Goal: Register for event/course

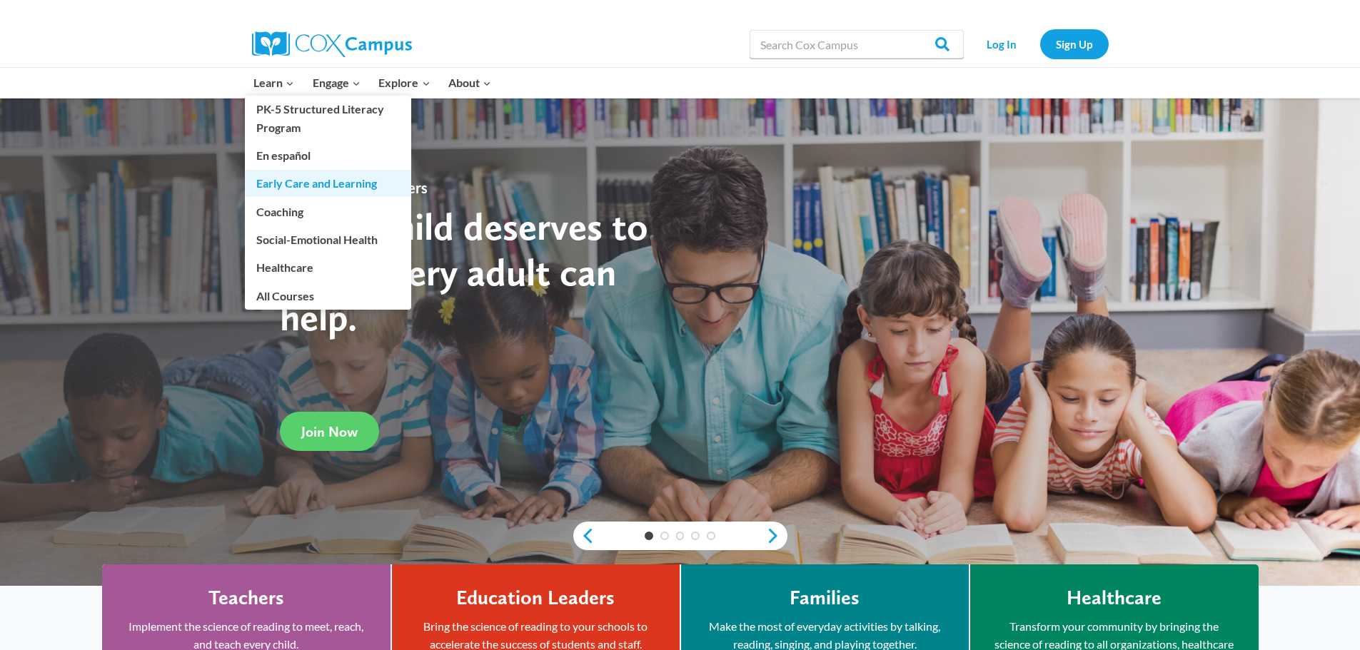
click at [324, 186] on link "Early Care and Learning" at bounding box center [328, 183] width 166 height 27
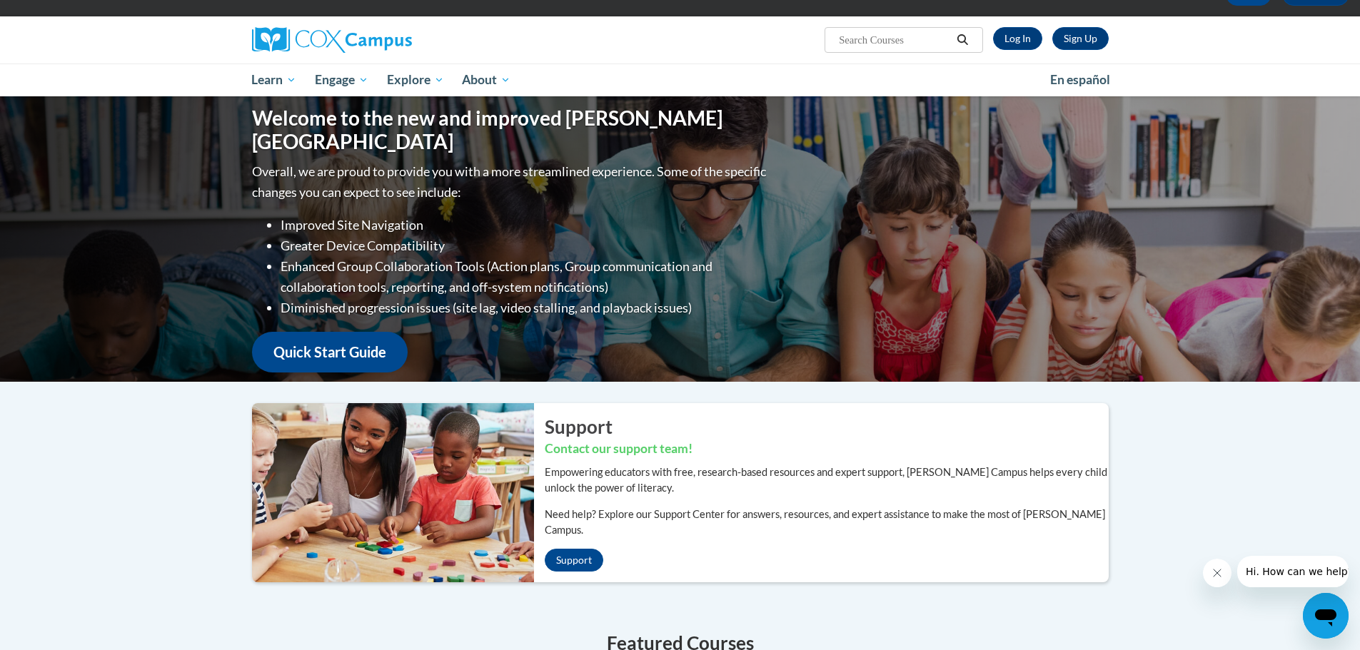
scroll to position [71, 0]
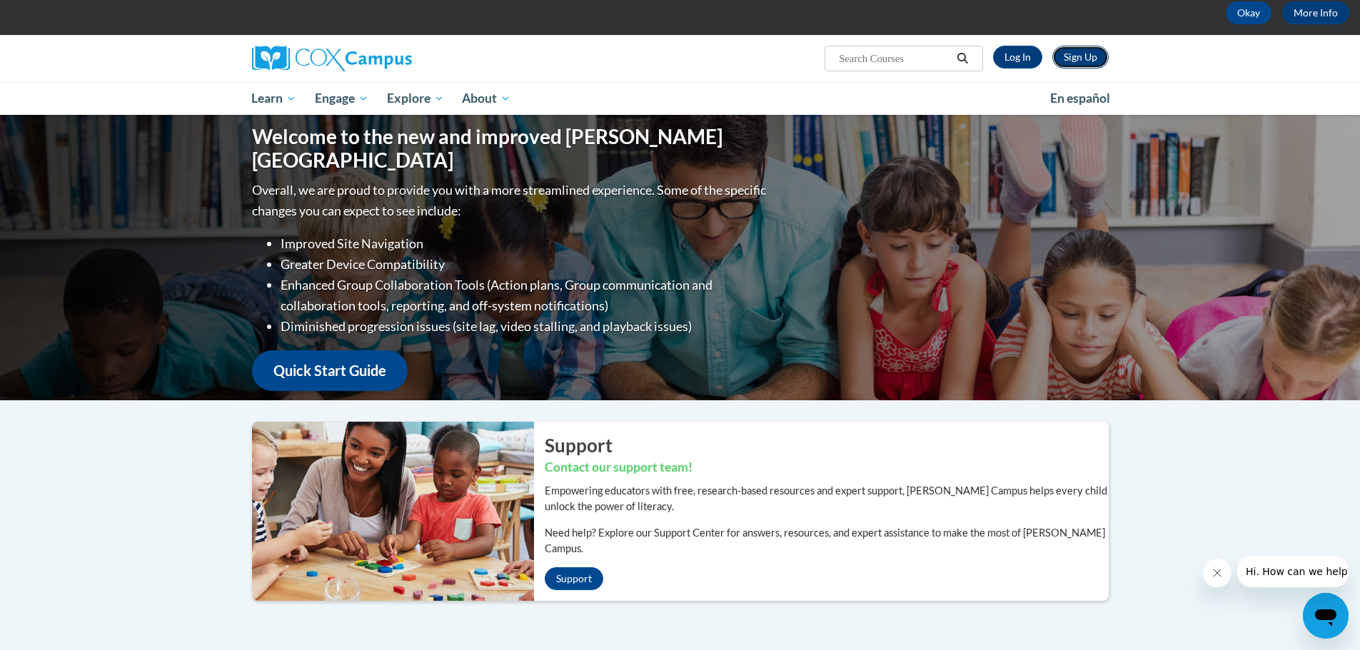
click at [1074, 54] on link "Sign Up" at bounding box center [1080, 57] width 56 height 23
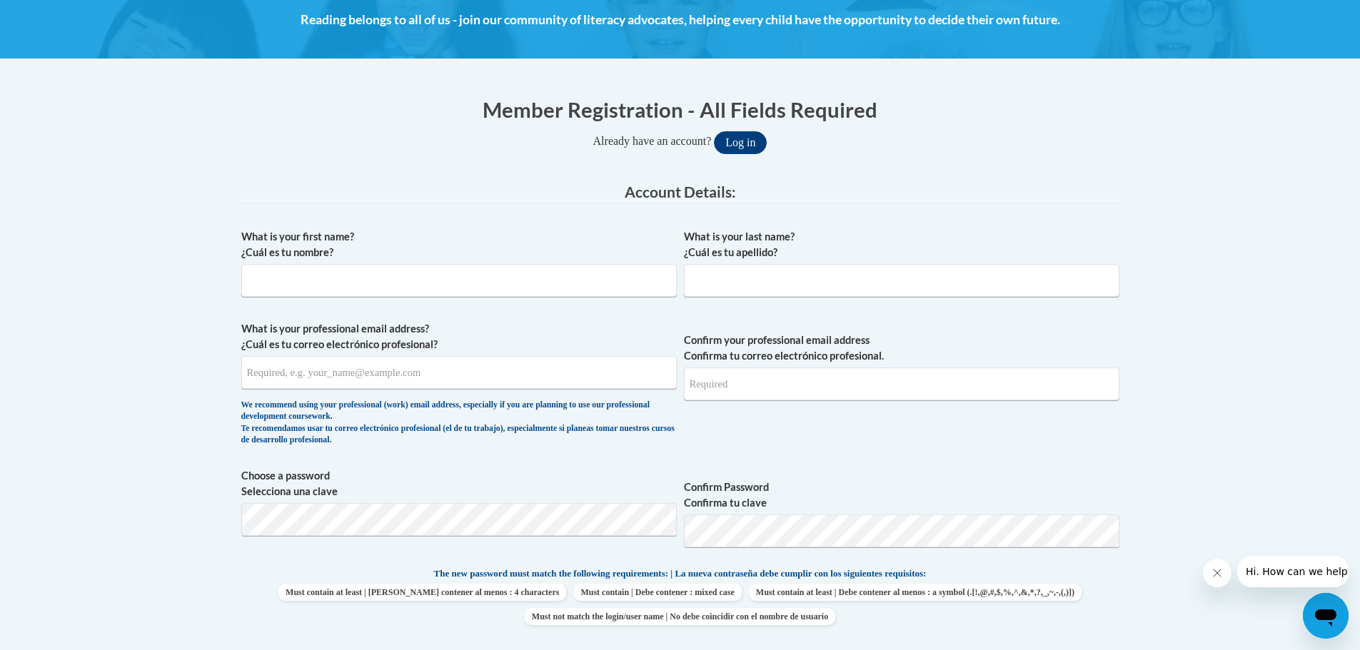
scroll to position [214, 0]
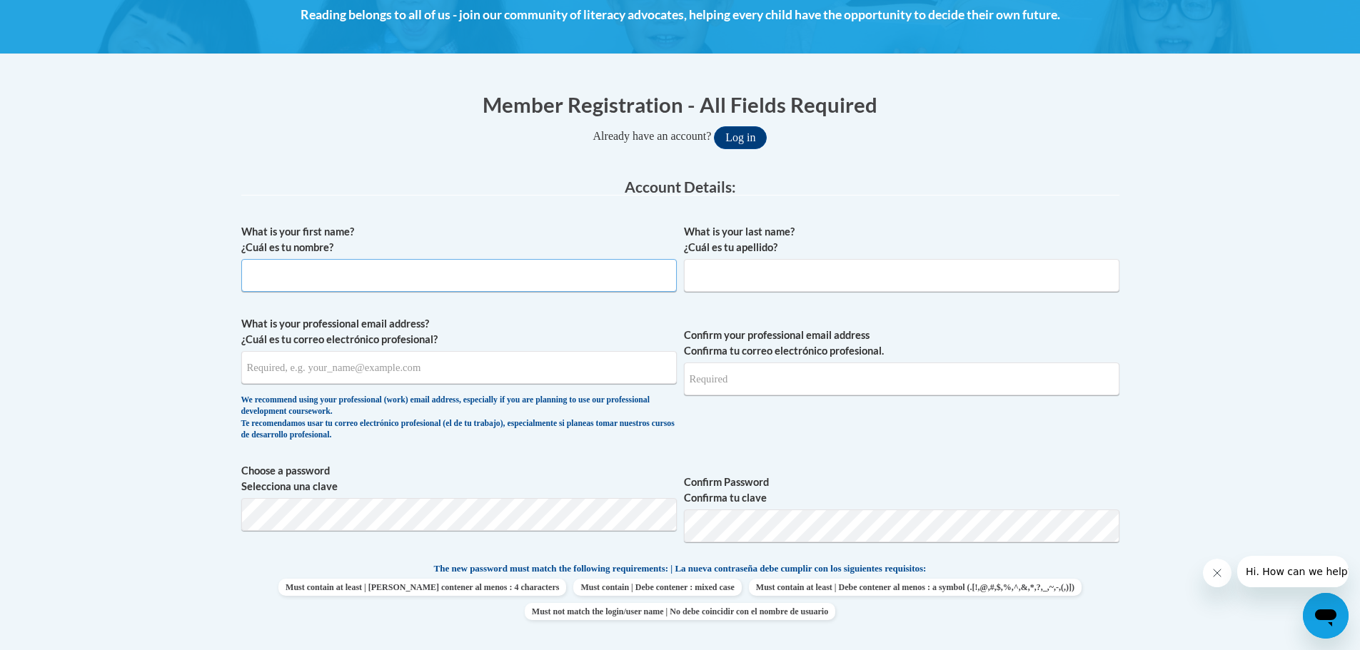
click at [366, 273] on input "What is your first name? ¿Cuál es tu nombre?" at bounding box center [458, 275] width 435 height 33
type input "Colton"
type input "Guntzviller"
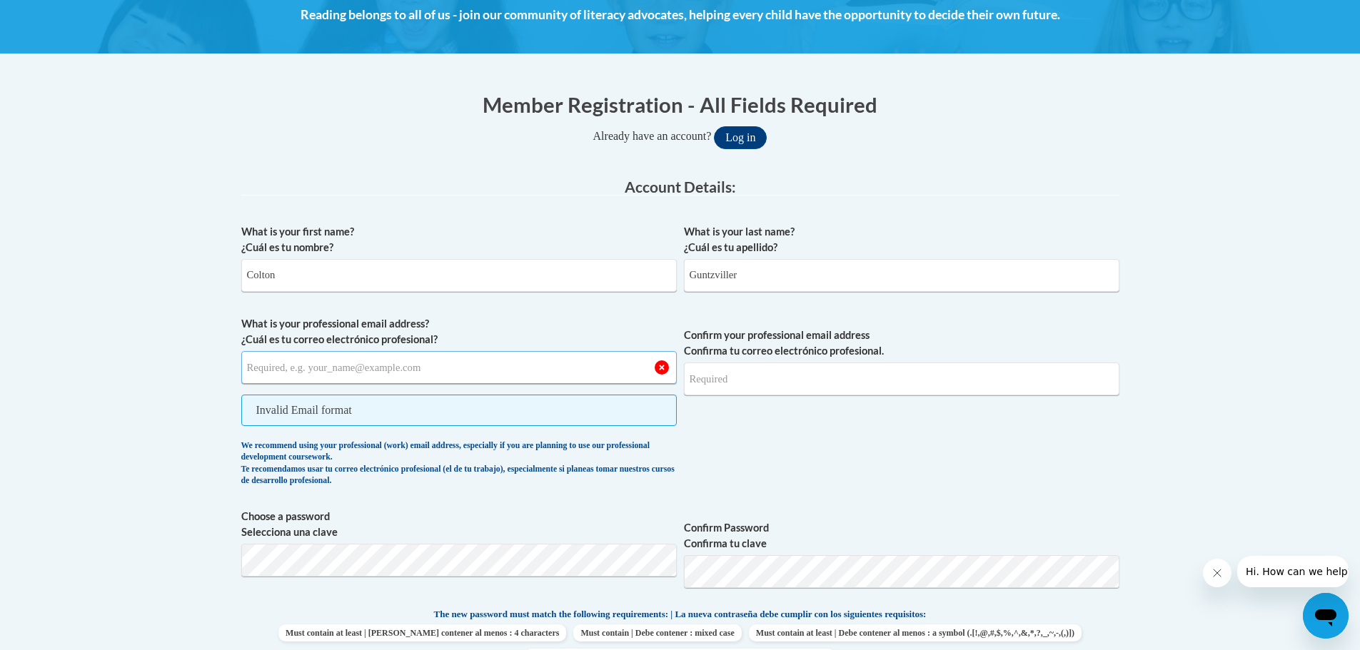
type input "c"
type input "guntzvillercolton@gmail.com"
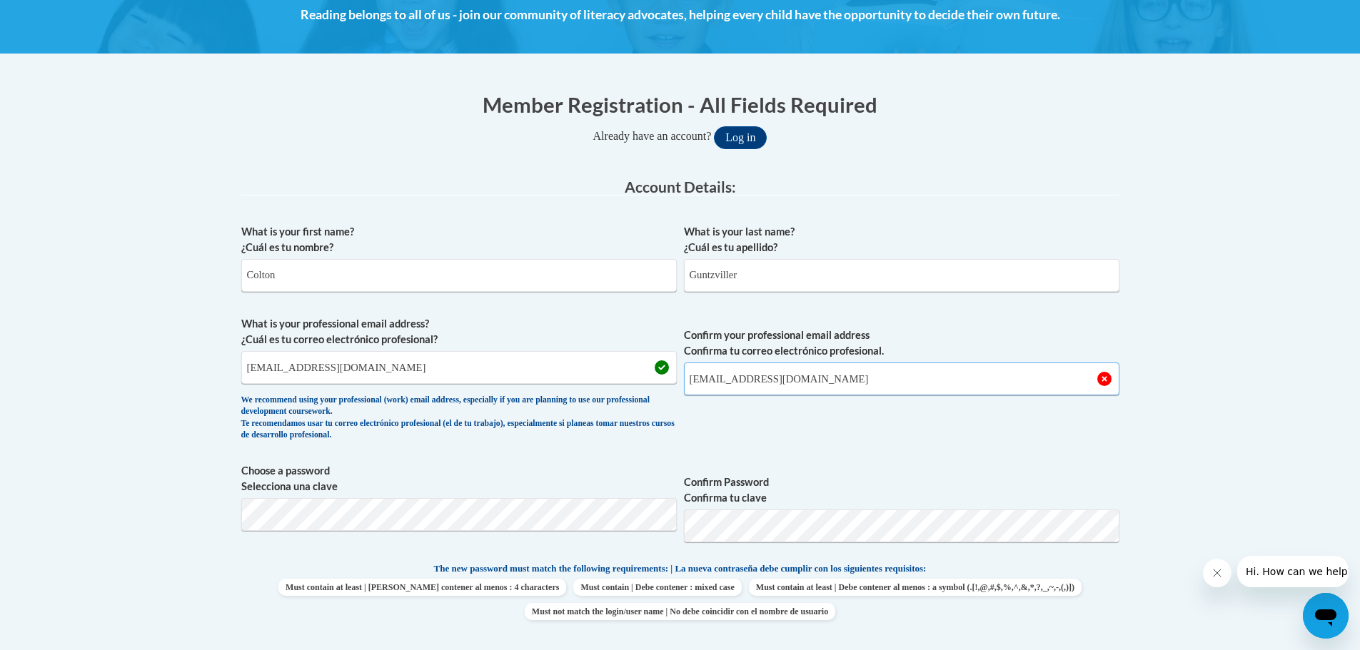
type input "guntzvillercolton@gmail.com"
click at [714, 126] on button "Log in" at bounding box center [740, 137] width 53 height 23
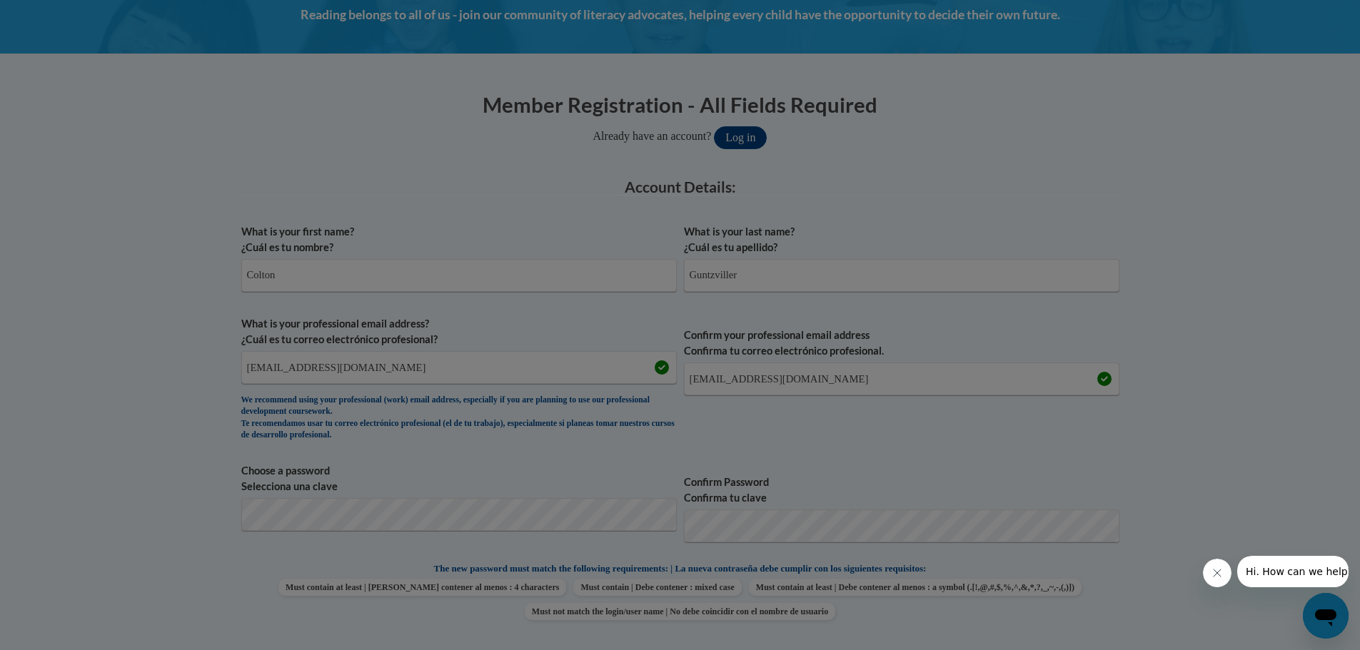
scroll to position [289, 0]
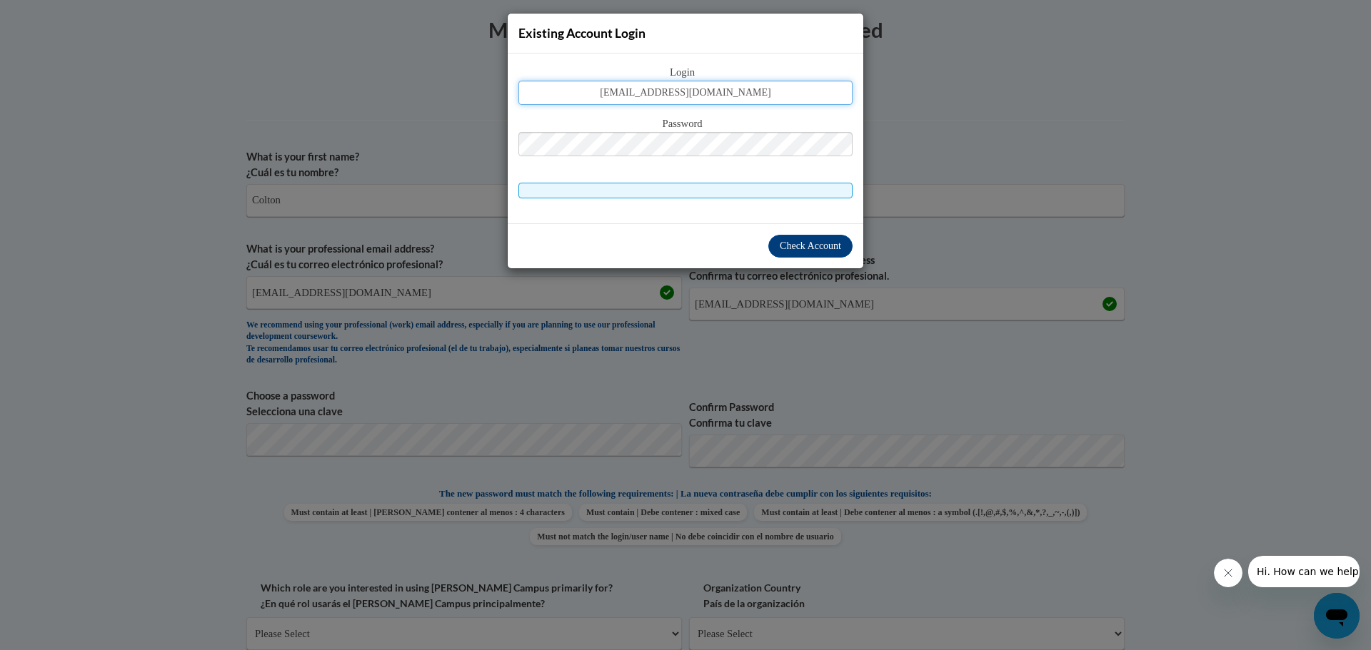
type input "guntzvillercolton@gmail.com"
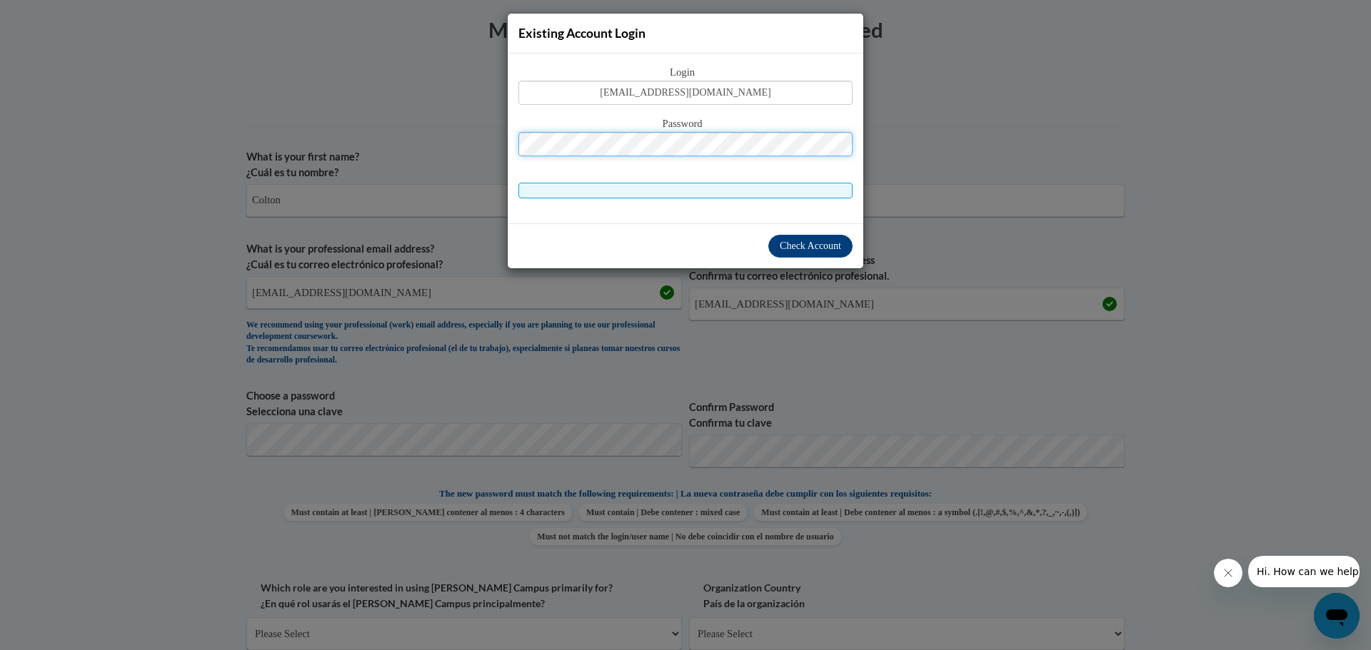
click at [720, 51] on button "Log in" at bounding box center [746, 62] width 53 height 23
click at [806, 253] on button "Check Account" at bounding box center [810, 246] width 84 height 23
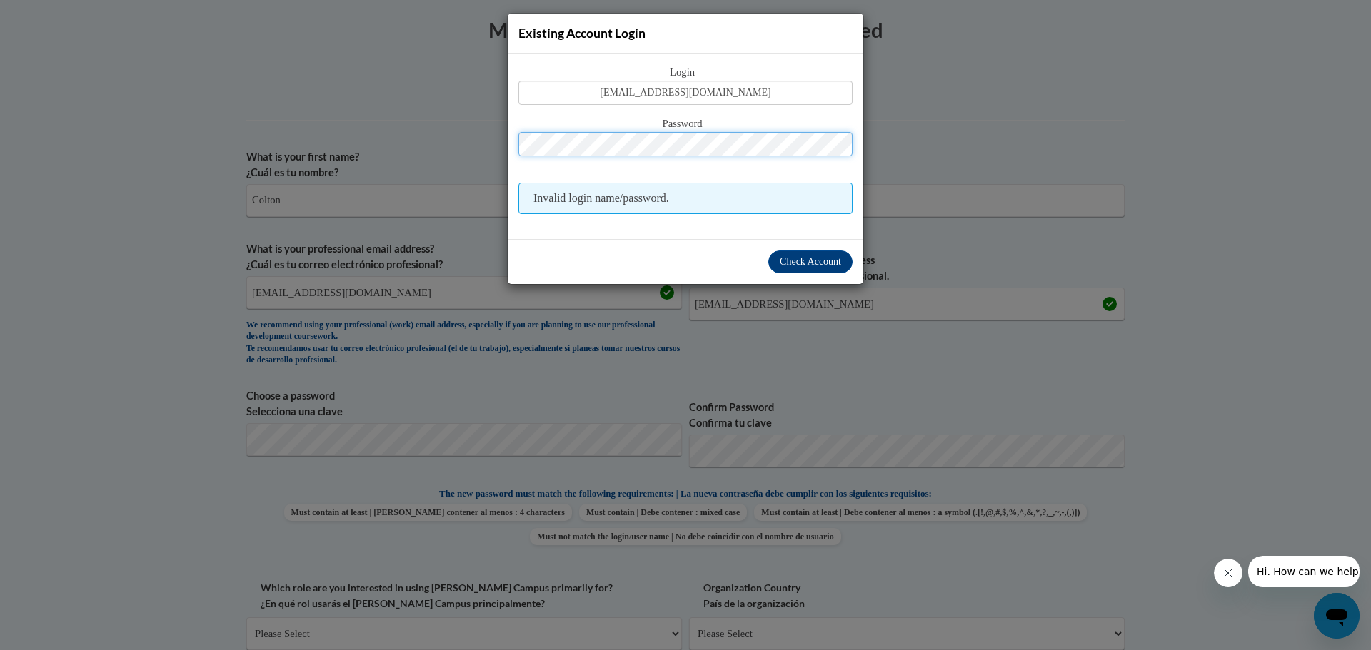
click at [618, 121] on div "Password" at bounding box center [685, 144] width 334 height 56
click at [720, 51] on button "Log in" at bounding box center [746, 62] width 53 height 23
click at [813, 263] on span "Check Account" at bounding box center [810, 261] width 61 height 11
click at [818, 263] on span "Check Account" at bounding box center [810, 261] width 61 height 11
click at [1139, 311] on div "Existing Account Login Login guntzvillercolton@gmail.com Password Invalid login…" at bounding box center [685, 325] width 1371 height 650
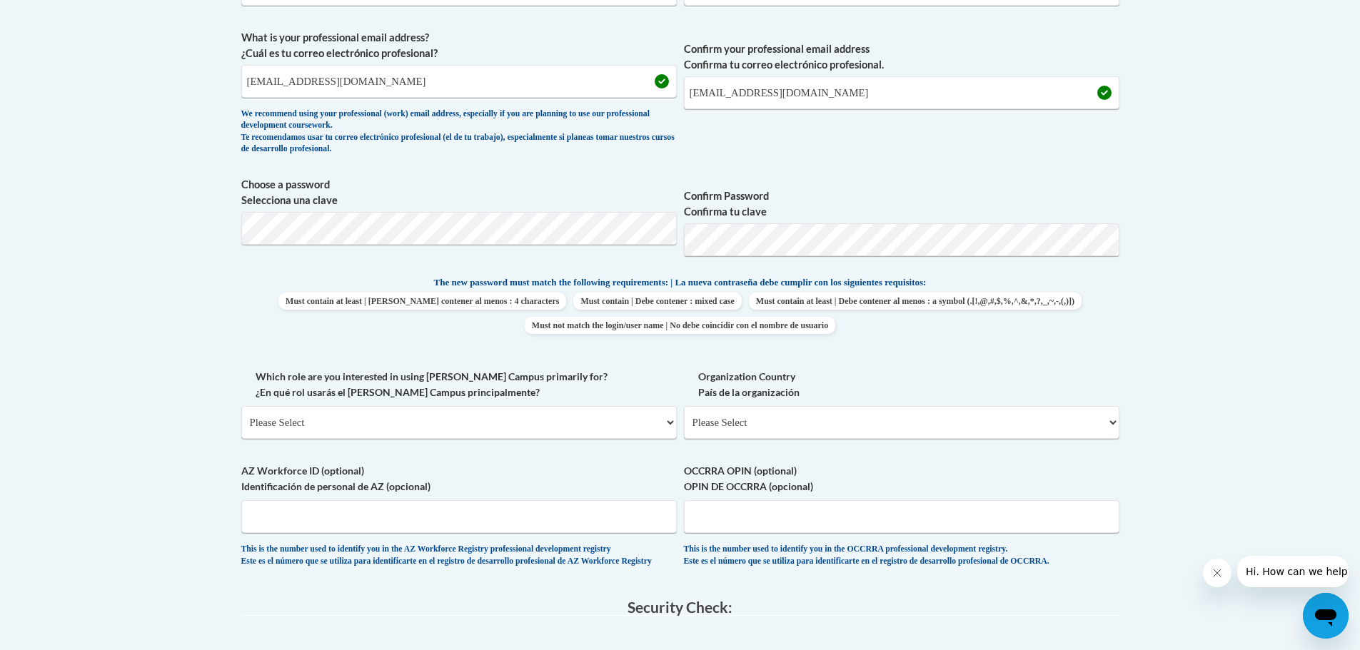
scroll to position [575, 0]
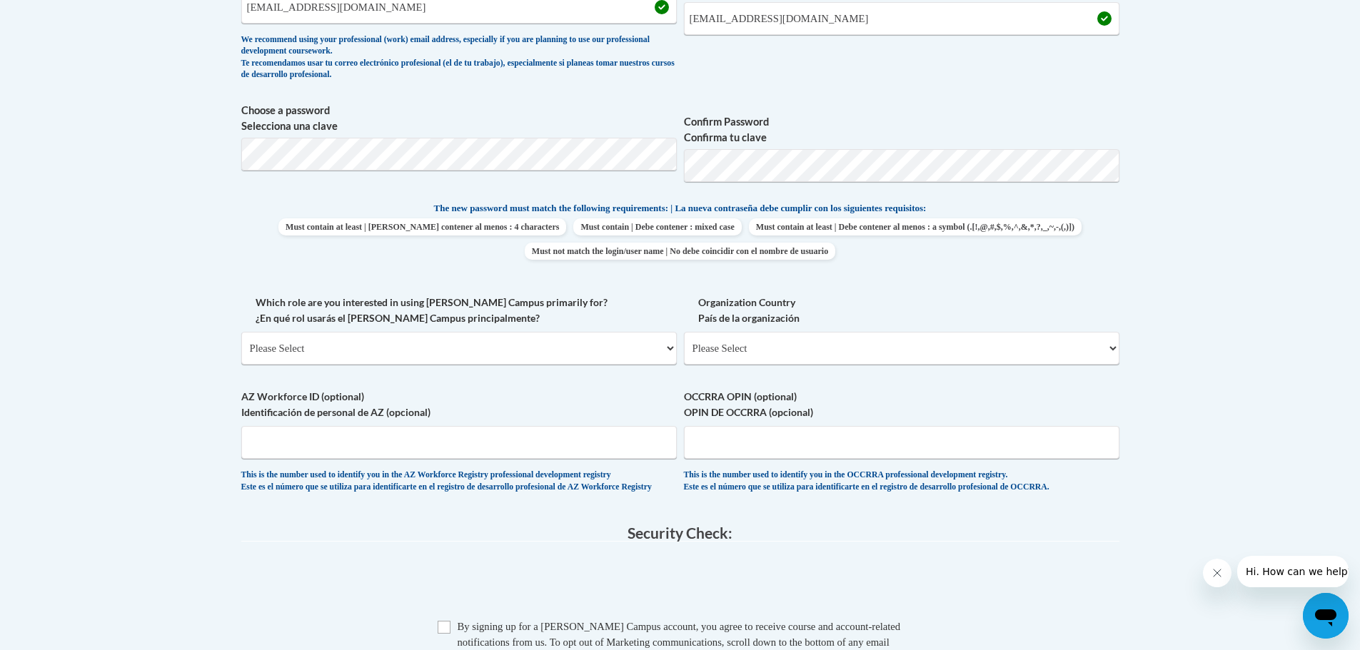
click at [533, 330] on span "Which role are you interested in using Cox Campus primarily for? ¿En qué rol us…" at bounding box center [458, 330] width 435 height 70
click at [531, 343] on select "Please Select College/University | Colegio/Universidad Community/Nonprofit Part…" at bounding box center [458, 348] width 435 height 33
select select "fbf2d438-af2f-41f8-98f1-81c410e29de3"
click at [241, 332] on select "Please Select College/University | Colegio/Universidad Community/Nonprofit Part…" at bounding box center [458, 348] width 435 height 33
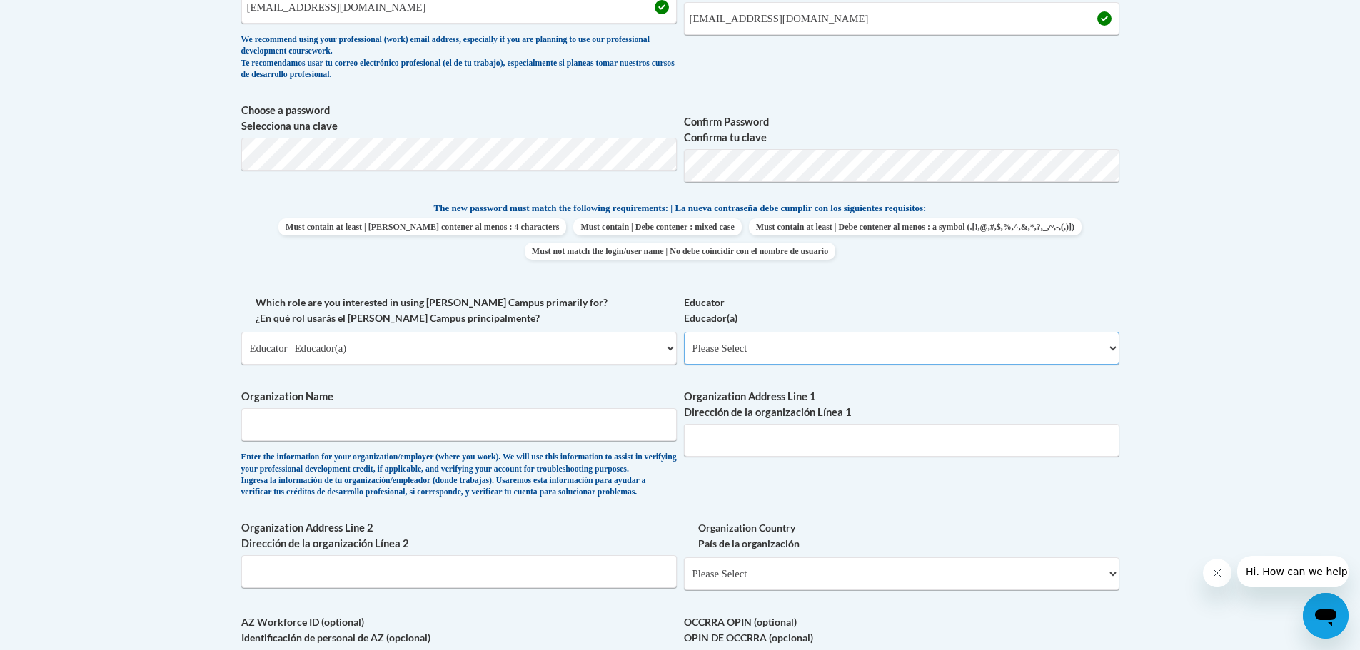
click at [777, 351] on select "Please Select Early Learning/Daycare Teacher/Family Home Care Provider | Maestr…" at bounding box center [901, 348] width 435 height 33
click at [684, 332] on select "Please Select Early Learning/Daycare Teacher/Family Home Care Provider | Maestr…" at bounding box center [901, 348] width 435 height 33
click at [790, 351] on select "Please Select Early Learning/Daycare Teacher/Family Home Care Provider | Maestr…" at bounding box center [901, 348] width 435 height 33
select select "6732b29e-f5f4-40e4-a595-7dafd2b8fb29"
click at [684, 332] on select "Please Select Early Learning/Daycare Teacher/Family Home Care Provider | Maestr…" at bounding box center [901, 348] width 435 height 33
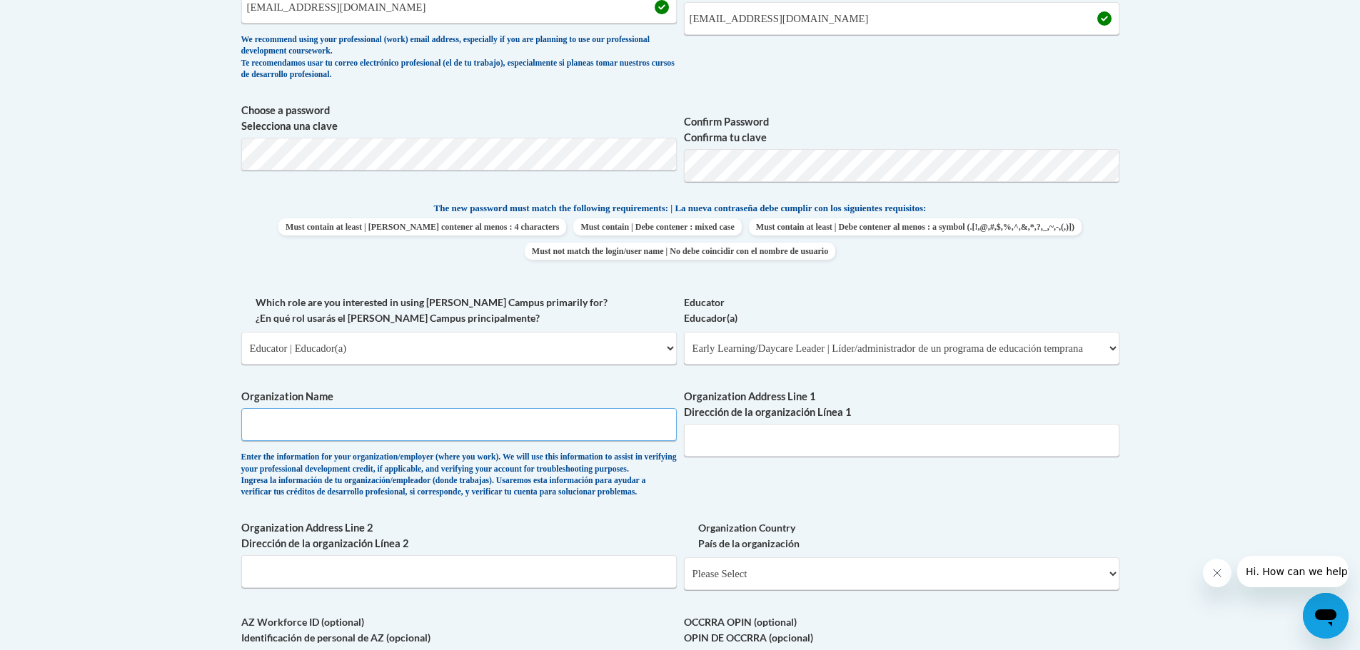
click at [447, 428] on input "Organization Name" at bounding box center [458, 424] width 435 height 33
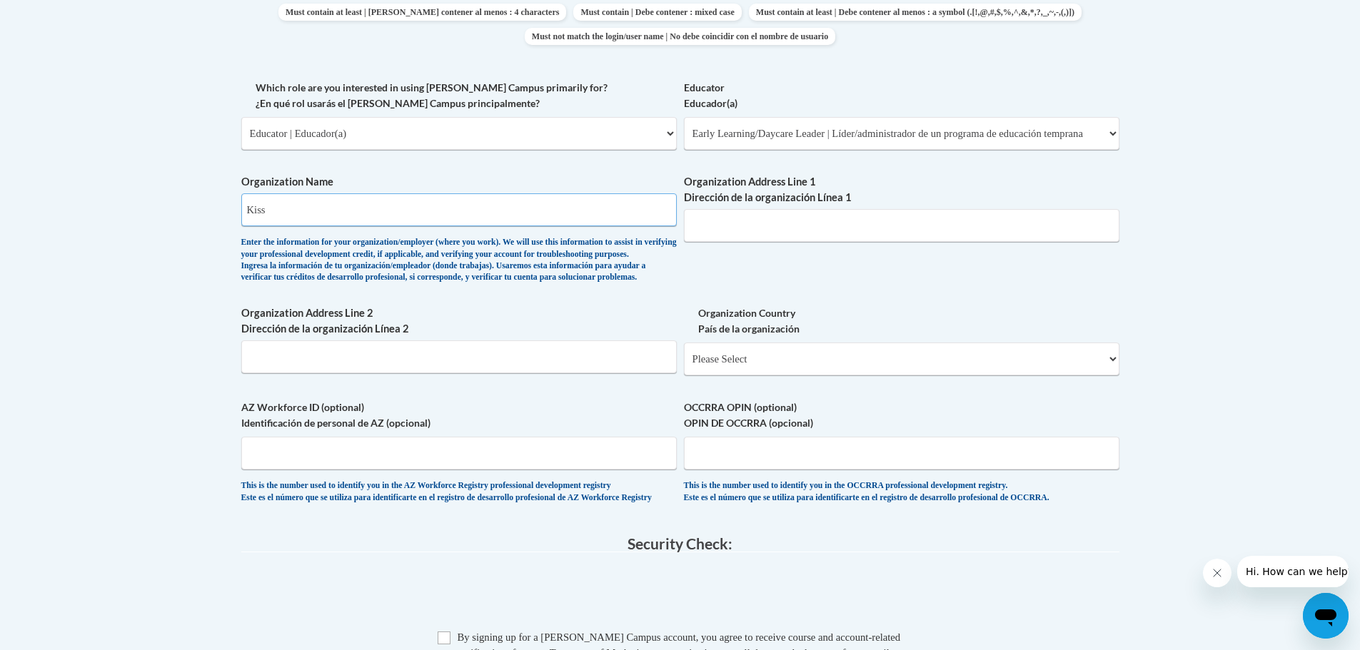
scroll to position [789, 0]
type input "Kiddie Academy of Braselton"
click at [757, 376] on select "Please Select United States | Estados Unidos Outside of the United States | Fue…" at bounding box center [901, 359] width 435 height 33
select select "ad49bcad-a171-4b2e-b99c-48b446064914"
click at [684, 366] on select "Please Select United States | Estados Unidos Outside of the United States | Fue…" at bounding box center [901, 359] width 435 height 33
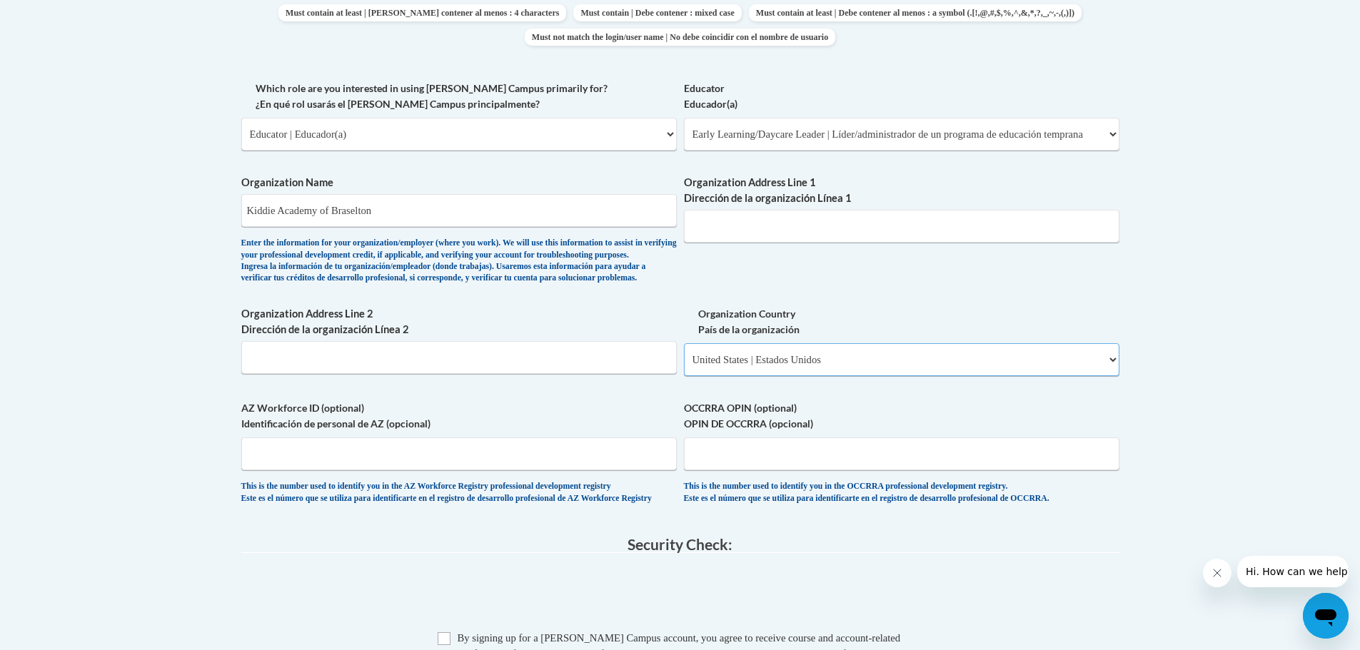
select select
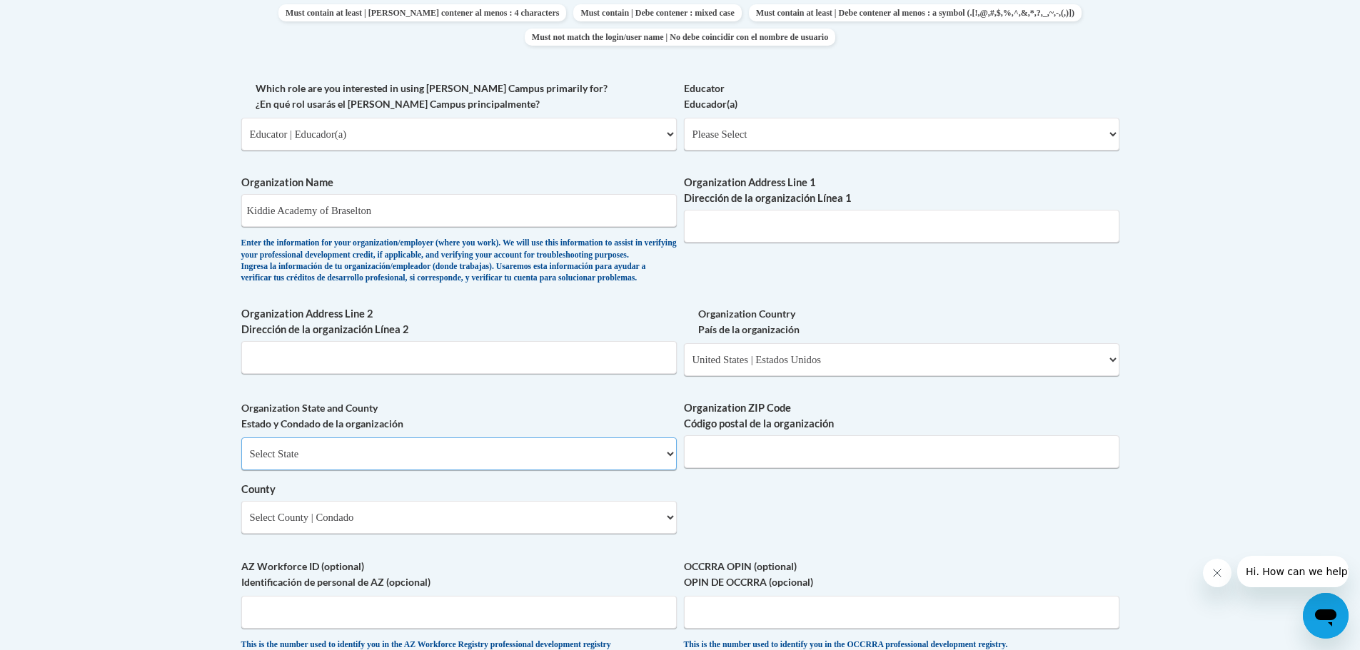
click at [458, 470] on select "Select State Alabama Alaska Arizona Arkansas California Colorado Connecticut De…" at bounding box center [458, 454] width 435 height 33
select select "Georgia"
click at [241, 461] on select "Select State Alabama Alaska Arizona Arkansas California Colorado Connecticut De…" at bounding box center [458, 454] width 435 height 33
click at [717, 468] on input "Organization ZIP Code Código postal de la organización" at bounding box center [901, 451] width 435 height 33
click at [550, 534] on select "Select County Appling Atkinson Bacon Baker Baldwin Banks Barrow Bartow Ben Hill…" at bounding box center [458, 517] width 435 height 33
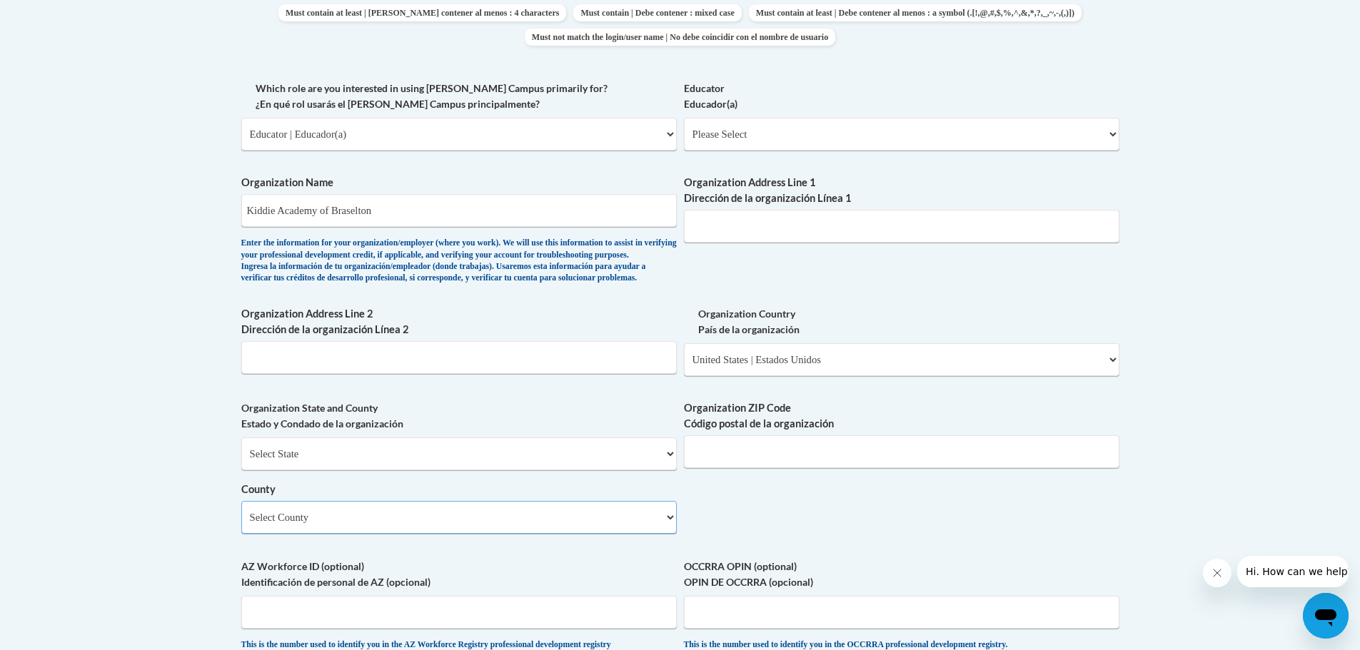
select select "Hall"
click at [241, 525] on select "Select County Appling Atkinson Bacon Baker Baldwin Banks Barrow Bartow Ben Hill…" at bounding box center [458, 517] width 435 height 33
click at [807, 468] on input "Organization ZIP Code Código postal de la organización" at bounding box center [901, 451] width 435 height 33
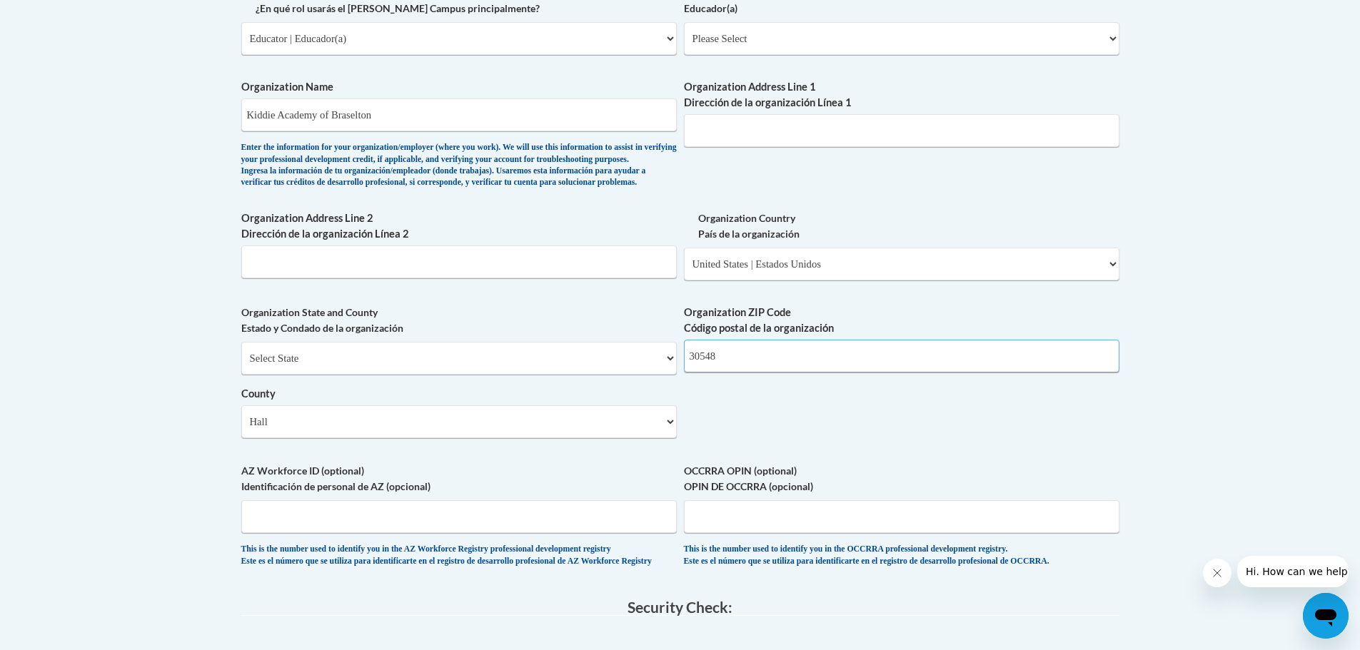
scroll to position [1074, 0]
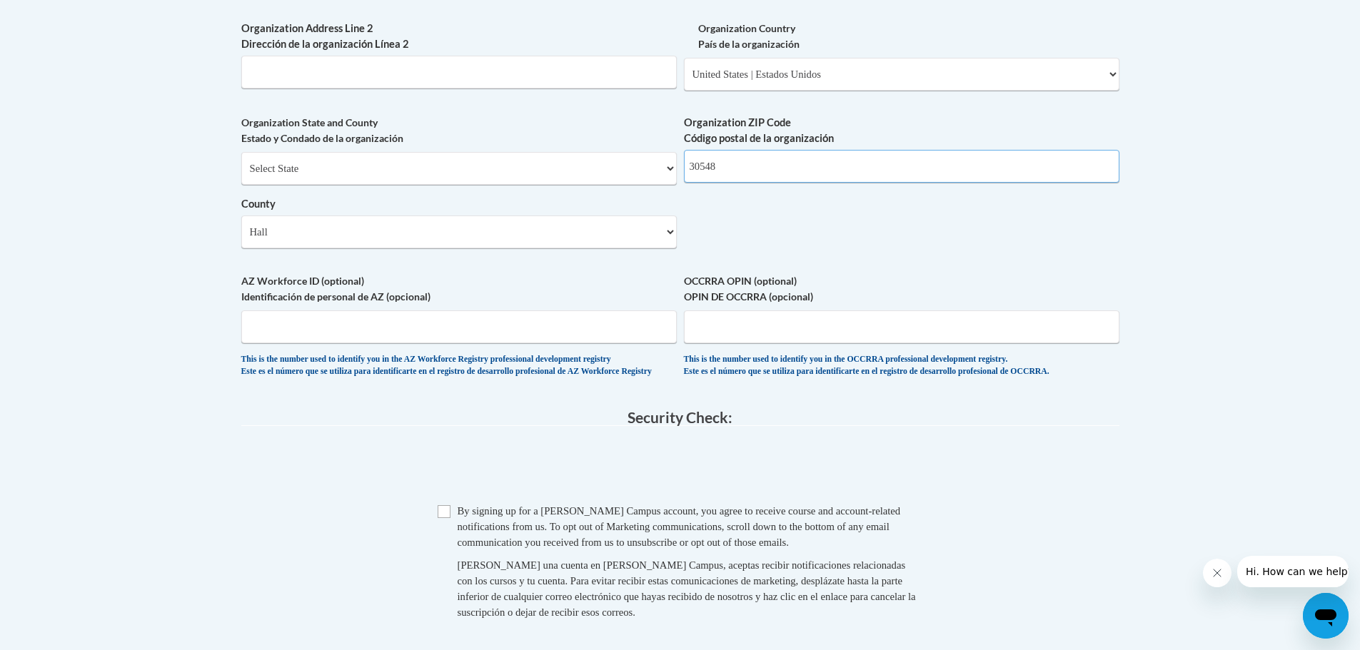
type input "30548"
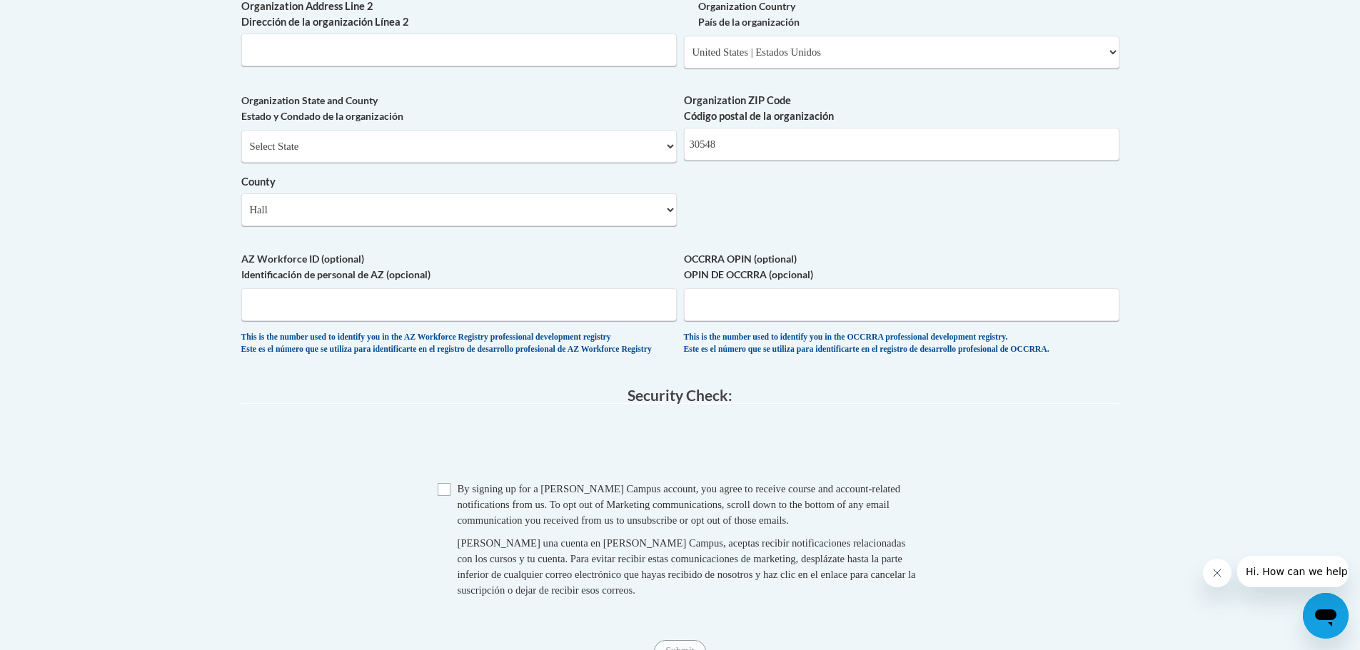
scroll to position [1431, 0]
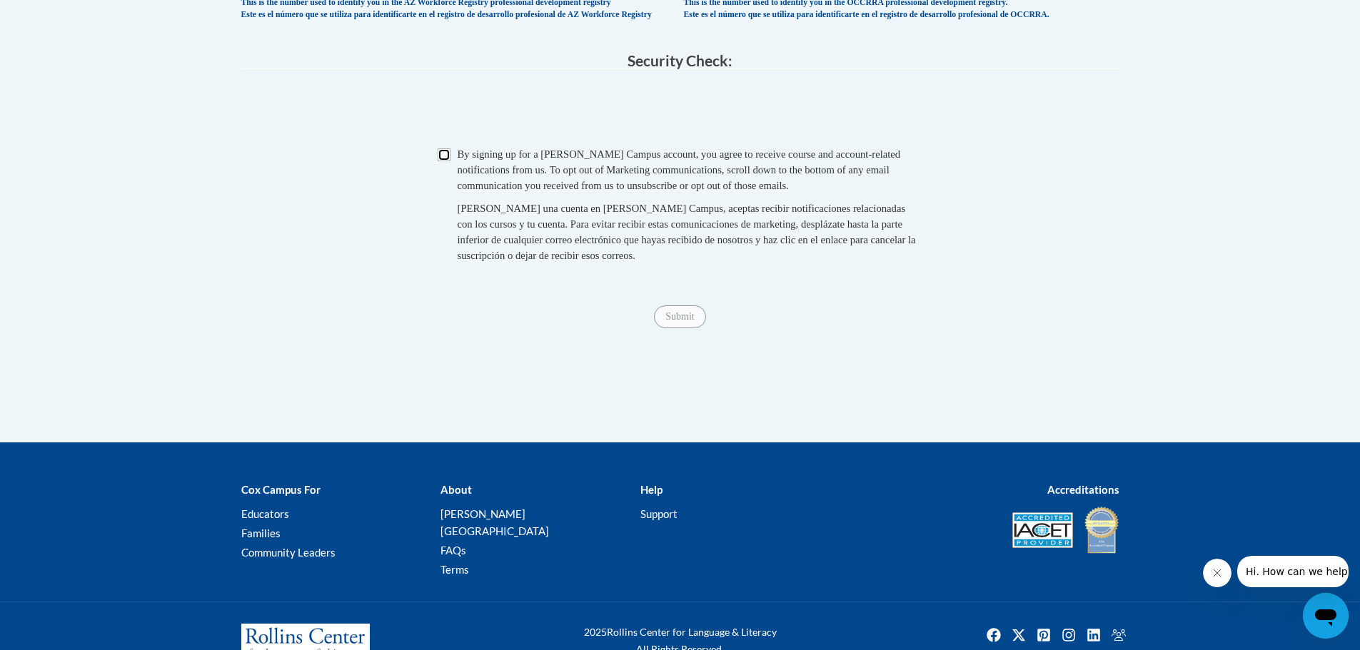
click at [438, 161] on input "Checkbox" at bounding box center [444, 154] width 13 height 13
checkbox input "true"
click at [698, 328] on input "Submit" at bounding box center [679, 317] width 51 height 23
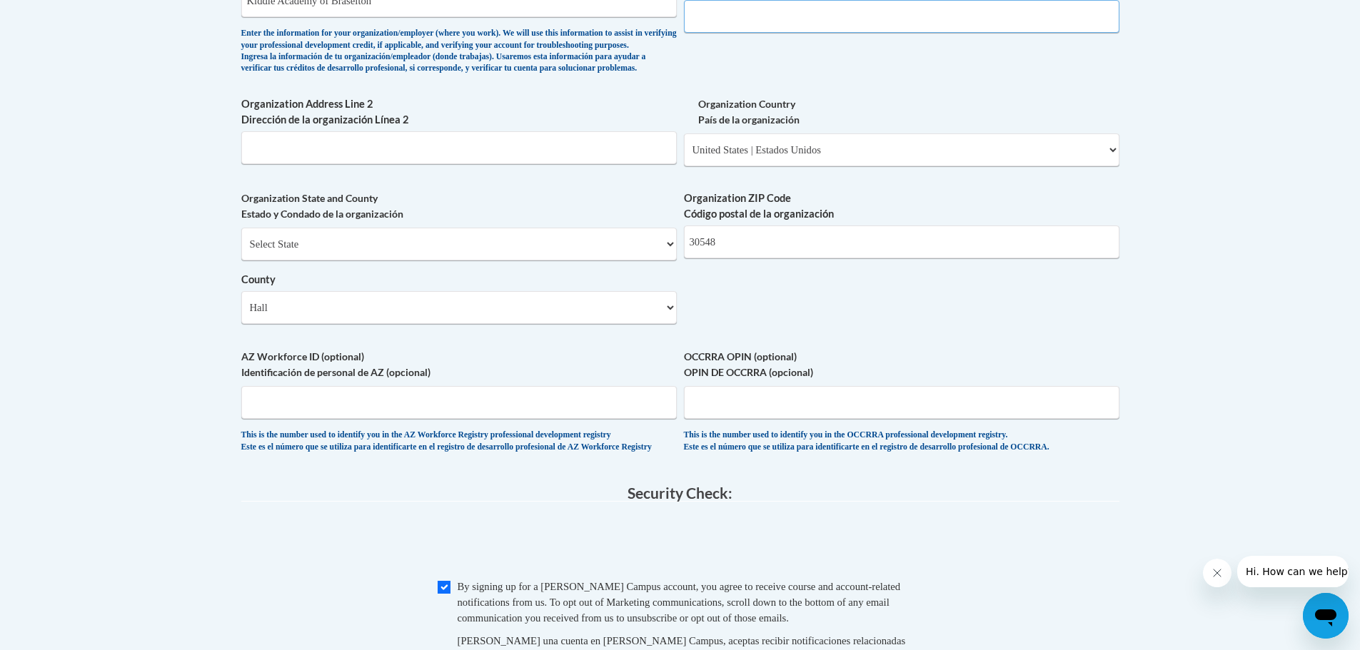
scroll to position [785, 0]
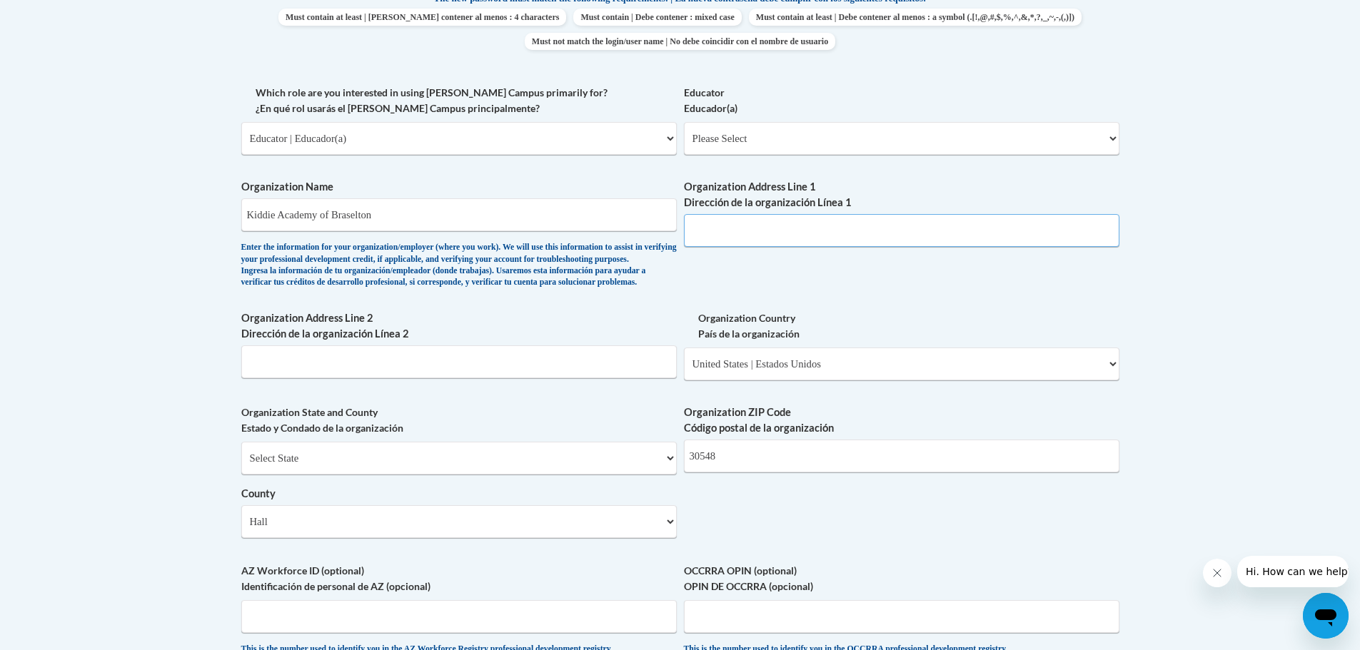
click at [752, 235] on input "Organization Address Line 1 Dirección de la organización Línea 1" at bounding box center [901, 230] width 435 height 33
type input "5"
type input "3"
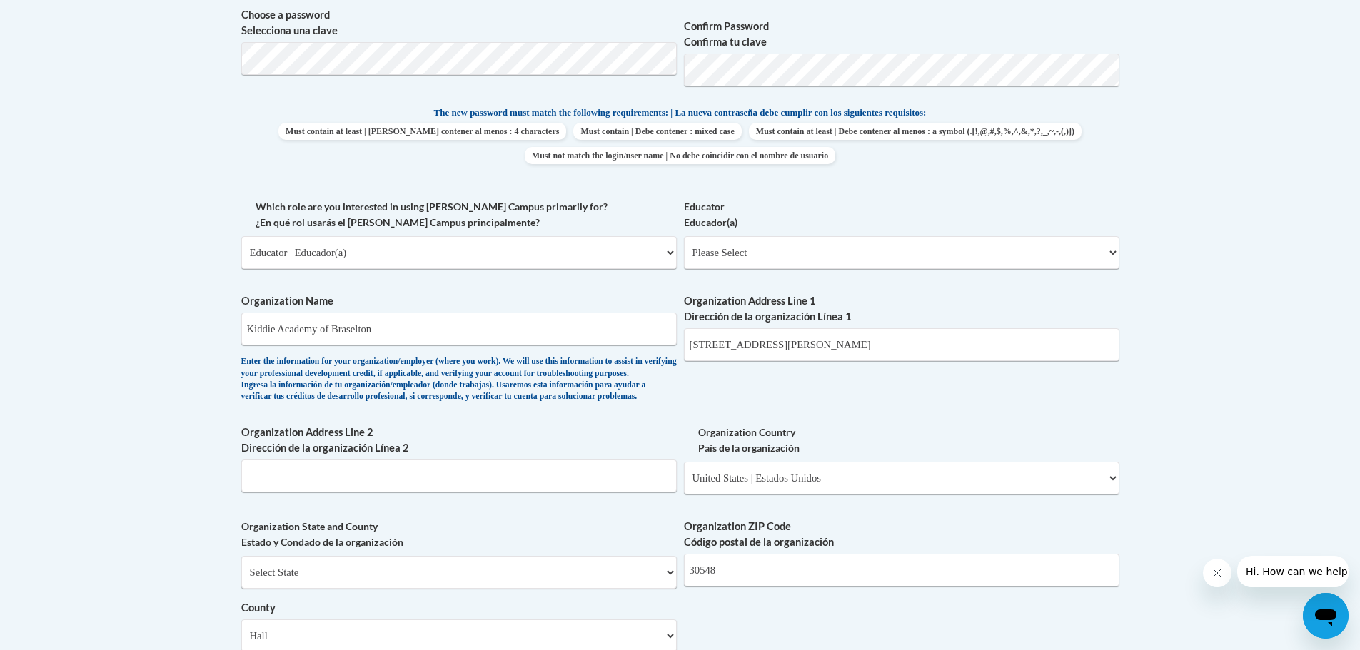
scroll to position [642, 0]
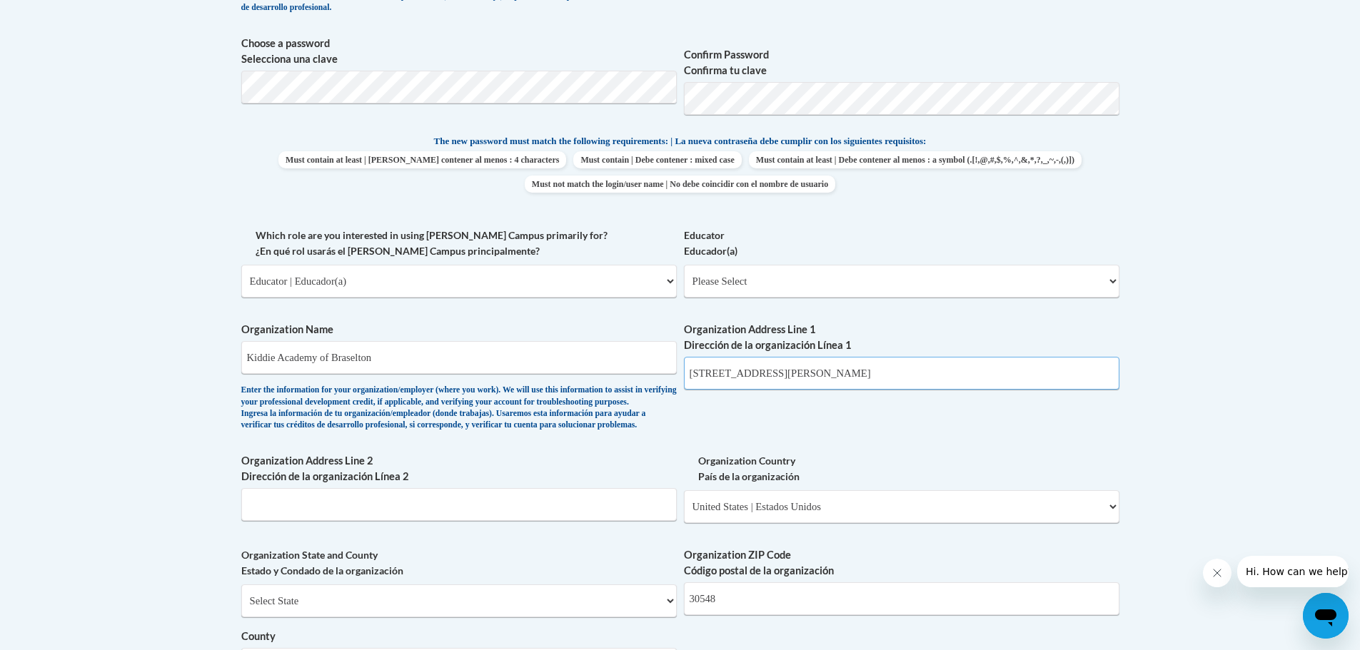
click at [825, 377] on input "5331 Thompson Mill Rd" at bounding box center [901, 373] width 435 height 33
type input "5331 Thompson Mill Rd"
click at [743, 285] on select "Please Select Early Learning/Daycare Teacher/Family Home Care Provider | Maestr…" at bounding box center [901, 281] width 435 height 33
select select "6732b29e-f5f4-40e4-a595-7dafd2b8fb29"
click at [684, 265] on select "Please Select Early Learning/Daycare Teacher/Family Home Care Provider | Maestr…" at bounding box center [901, 281] width 435 height 33
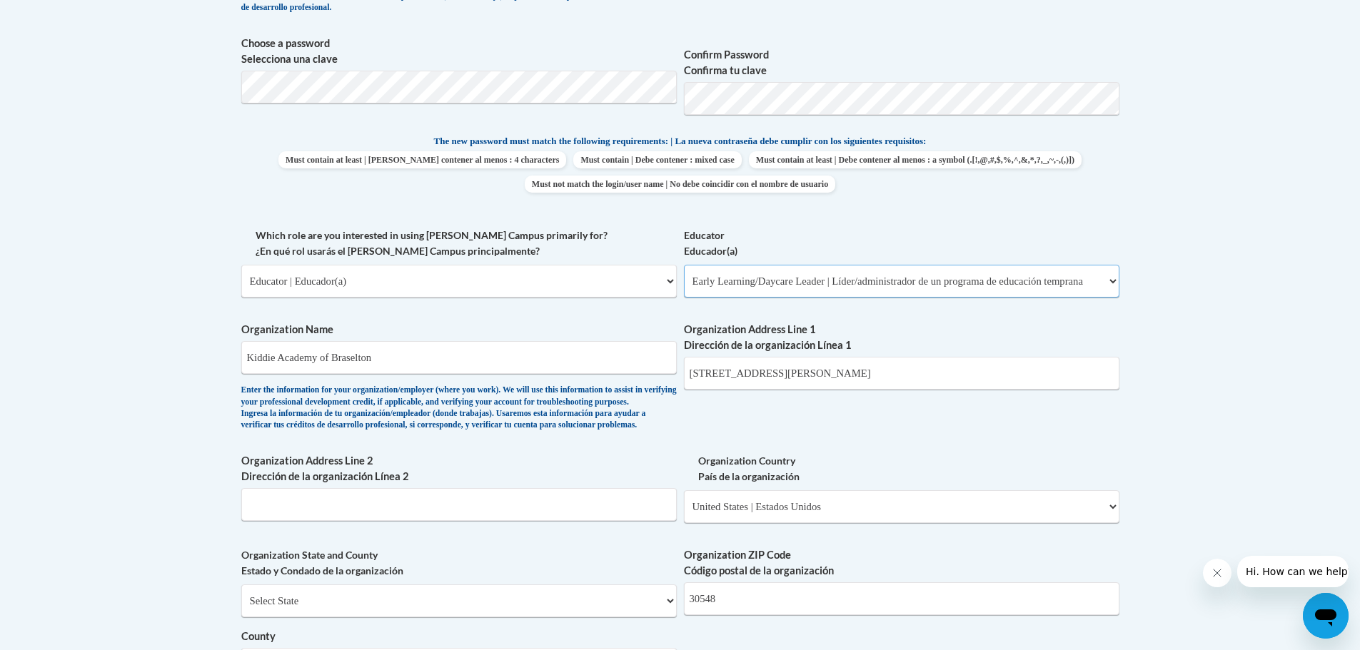
select select "null"
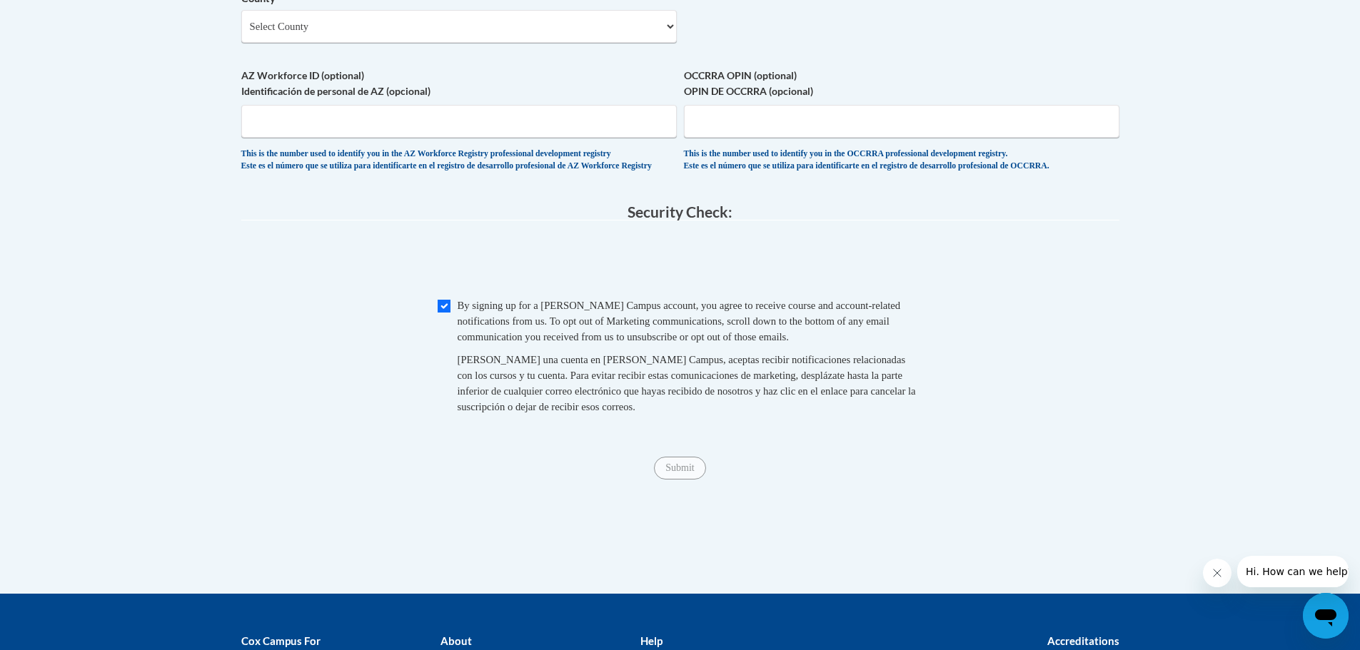
scroll to position [999, 0]
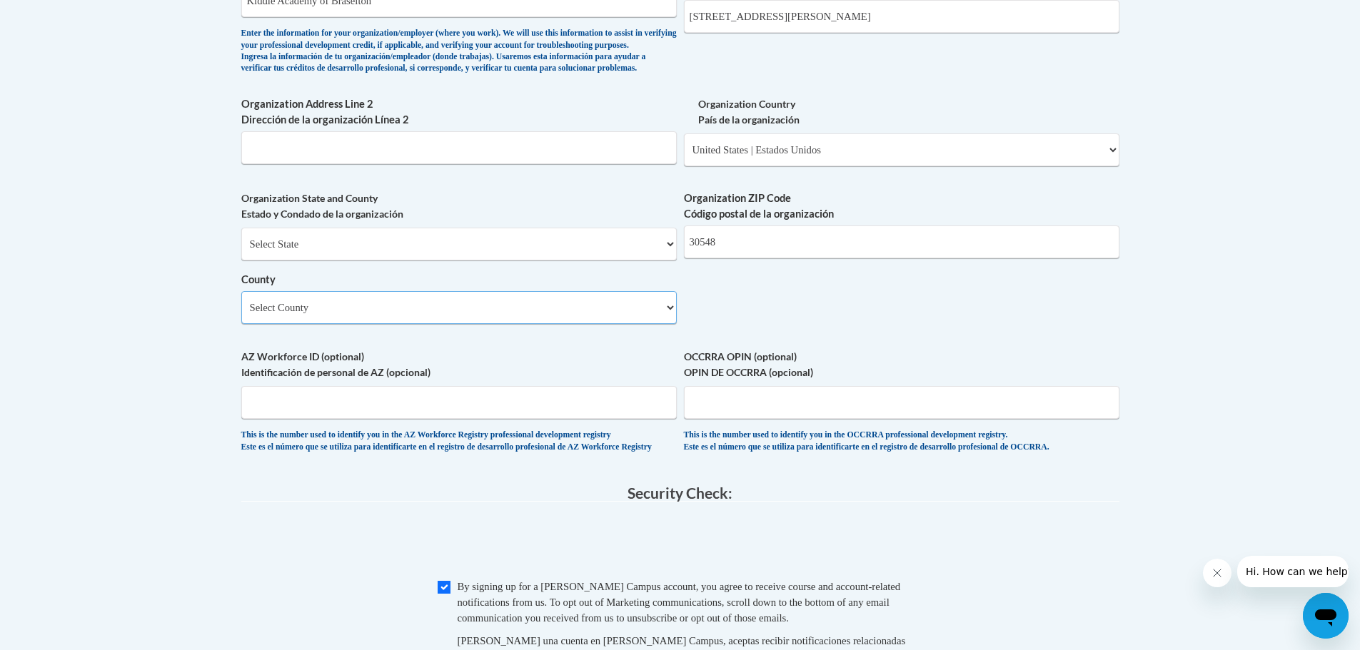
click at [577, 321] on select "Select County Appling Atkinson Bacon Baker Baldwin Banks Barrow Bartow Ben Hill…" at bounding box center [458, 307] width 435 height 33
drag, startPoint x: 780, startPoint y: 340, endPoint x: 737, endPoint y: 317, distance: 47.9
click at [600, 261] on select "Select State Alabama Alaska Arizona Arkansas California Colorado Connecticut De…" at bounding box center [458, 244] width 435 height 33
click at [241, 251] on select "Select State Alabama Alaska Arizona Arkansas California Colorado Connecticut De…" at bounding box center [458, 244] width 435 height 33
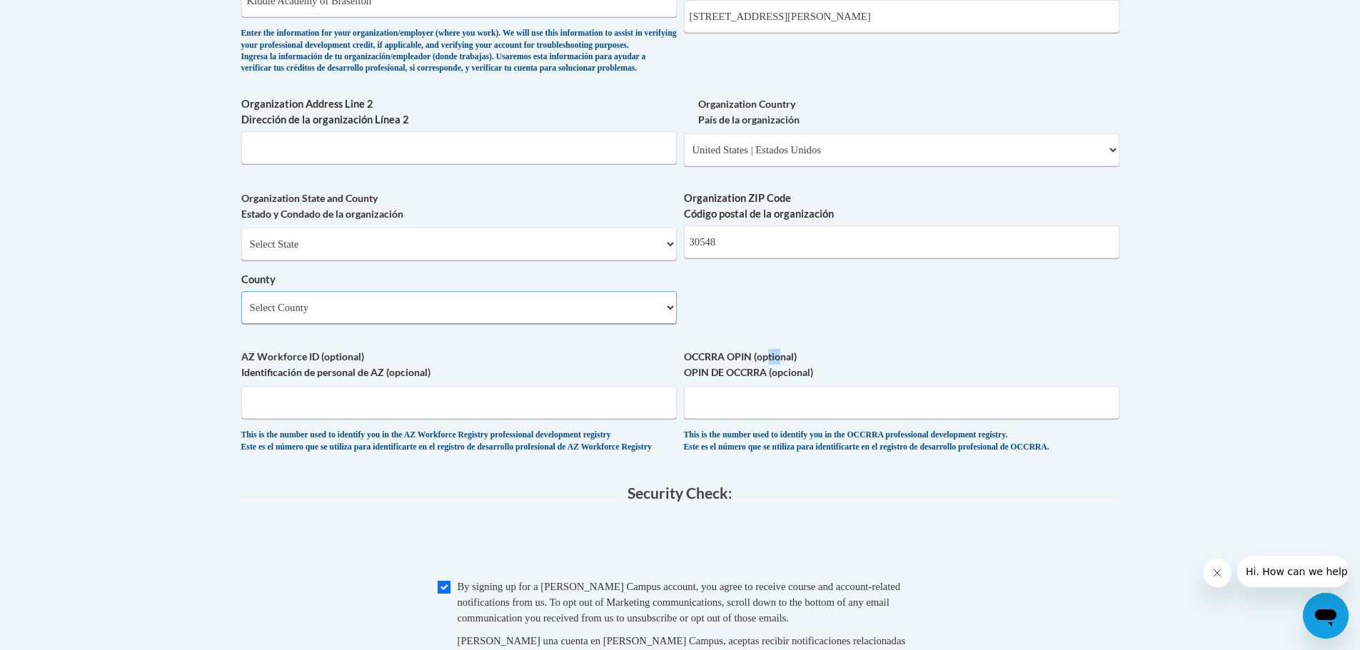
click at [346, 324] on select "Select County Alachua Baker Bay Bradford Brevard Broward Calhoun Charlotte Citr…" at bounding box center [458, 307] width 435 height 33
drag, startPoint x: 890, startPoint y: 326, endPoint x: 882, endPoint y: 326, distance: 7.9
click at [474, 261] on select "Select State Alabama Alaska Arizona Arkansas California Colorado Connecticut De…" at bounding box center [458, 244] width 435 height 33
select select "Georgia"
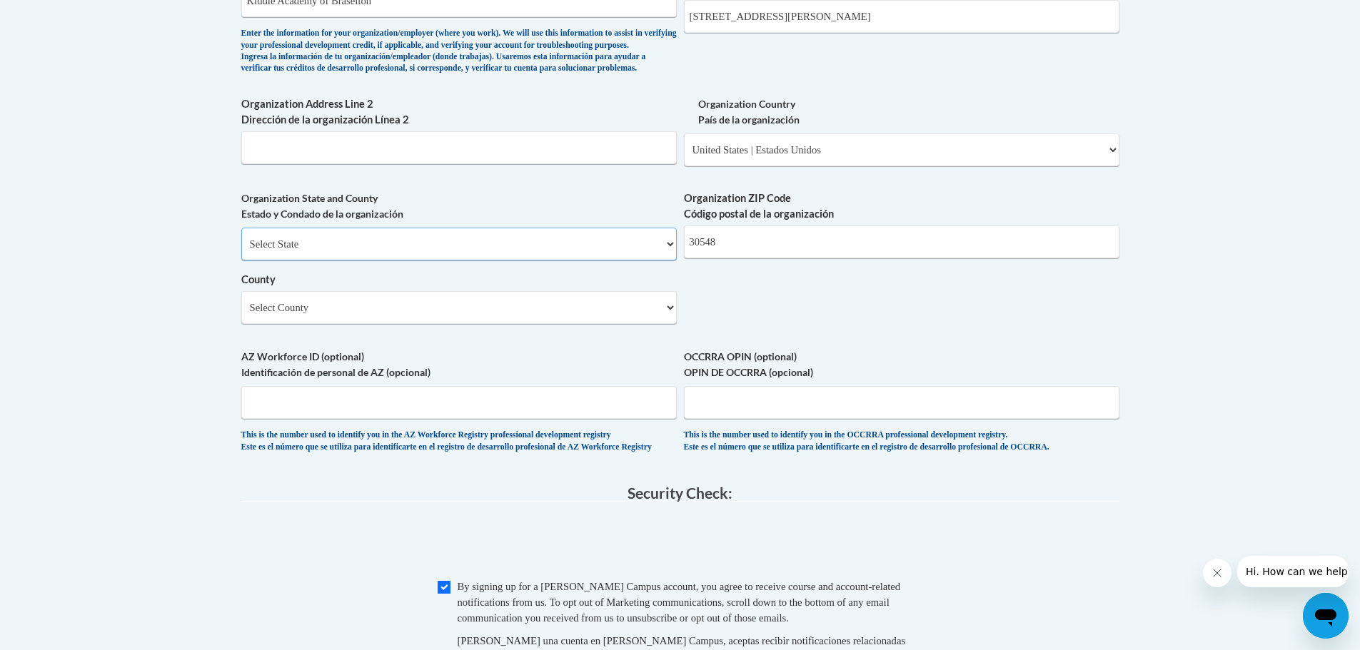
click at [241, 251] on select "Select State Alabama Alaska Arizona Arkansas California Colorado Connecticut De…" at bounding box center [458, 244] width 435 height 33
click at [358, 318] on select "Select County Appling Atkinson Bacon Baker Baldwin Banks Barrow Bartow Ben Hill…" at bounding box center [458, 307] width 435 height 33
click at [387, 324] on select "Select County Appling Atkinson Bacon Baker Baldwin Banks Barrow Bartow Ben Hill…" at bounding box center [458, 307] width 435 height 33
select select "Hall"
click at [241, 315] on select "Select County Appling Atkinson Bacon Baker Baldwin Banks Barrow Bartow Ben Hill…" at bounding box center [458, 307] width 435 height 33
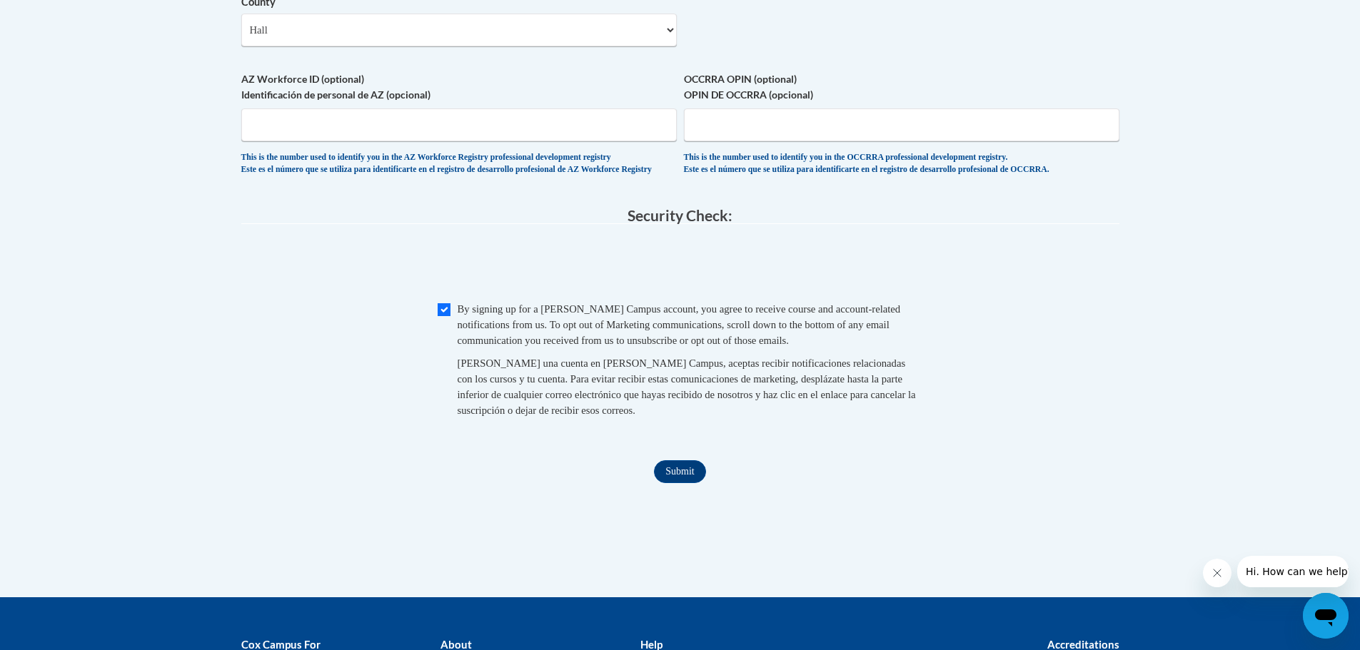
scroll to position [1494, 0]
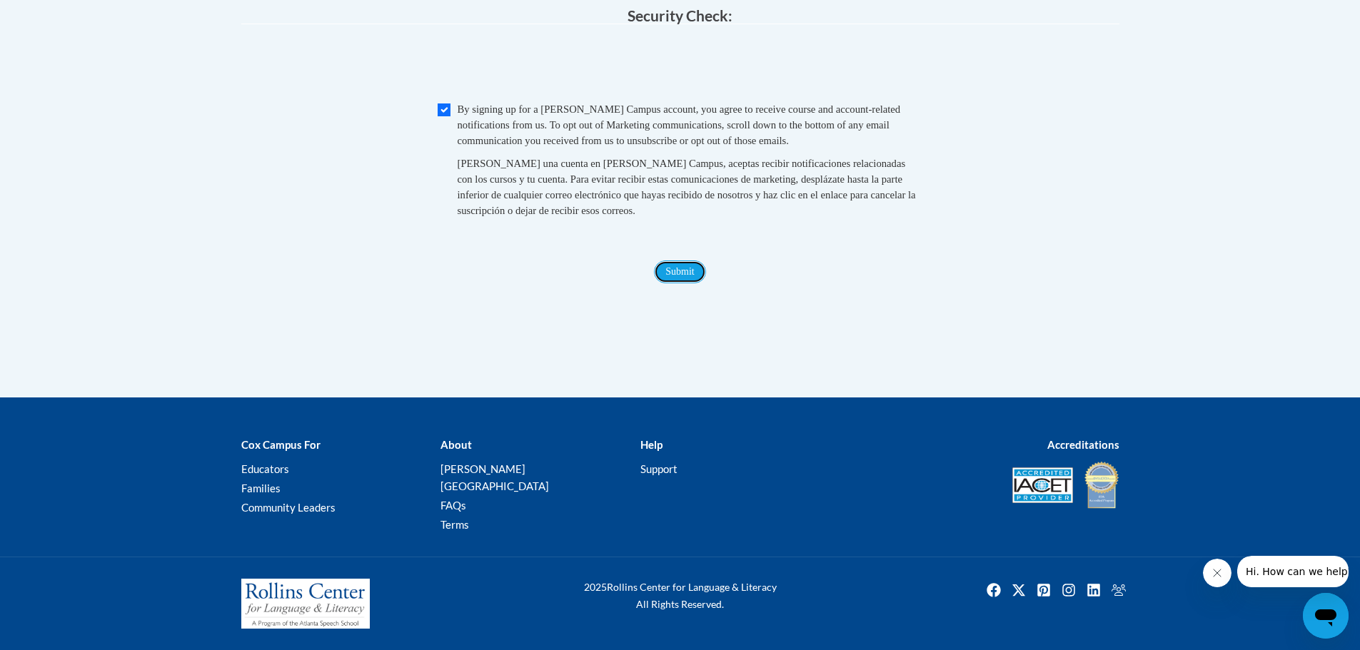
click at [686, 283] on input "Submit" at bounding box center [679, 272] width 51 height 23
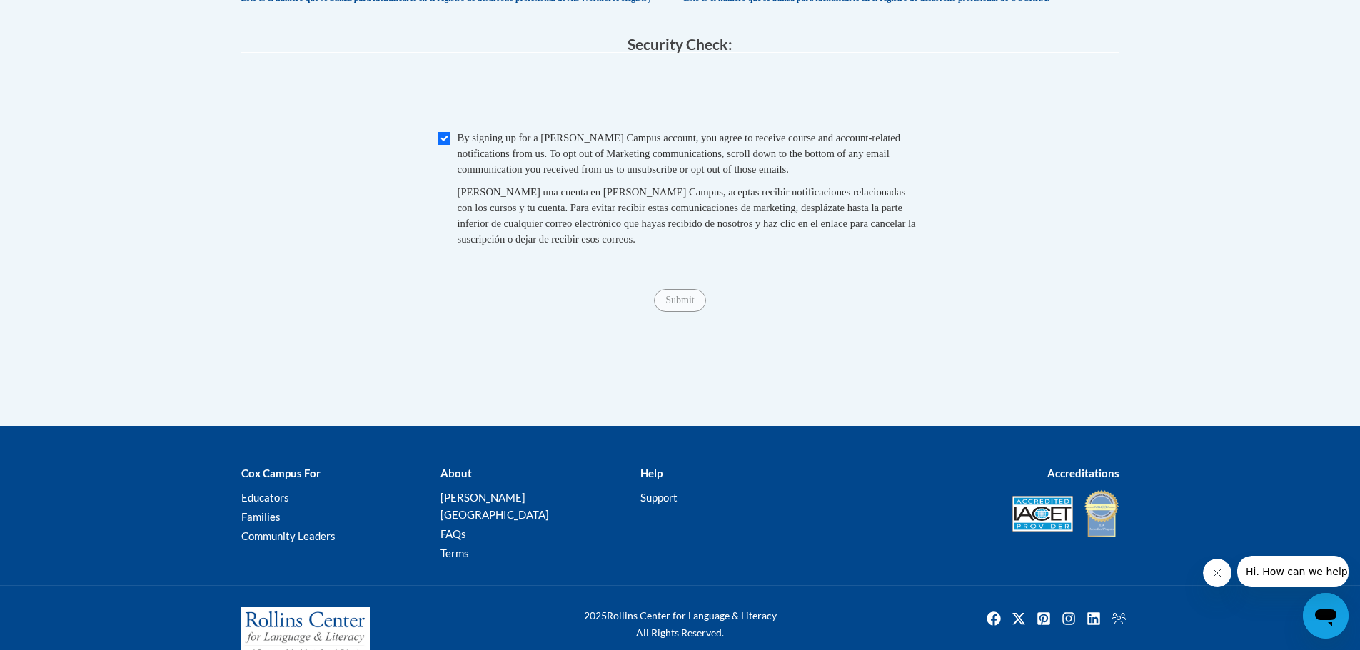
scroll to position [1239, 0]
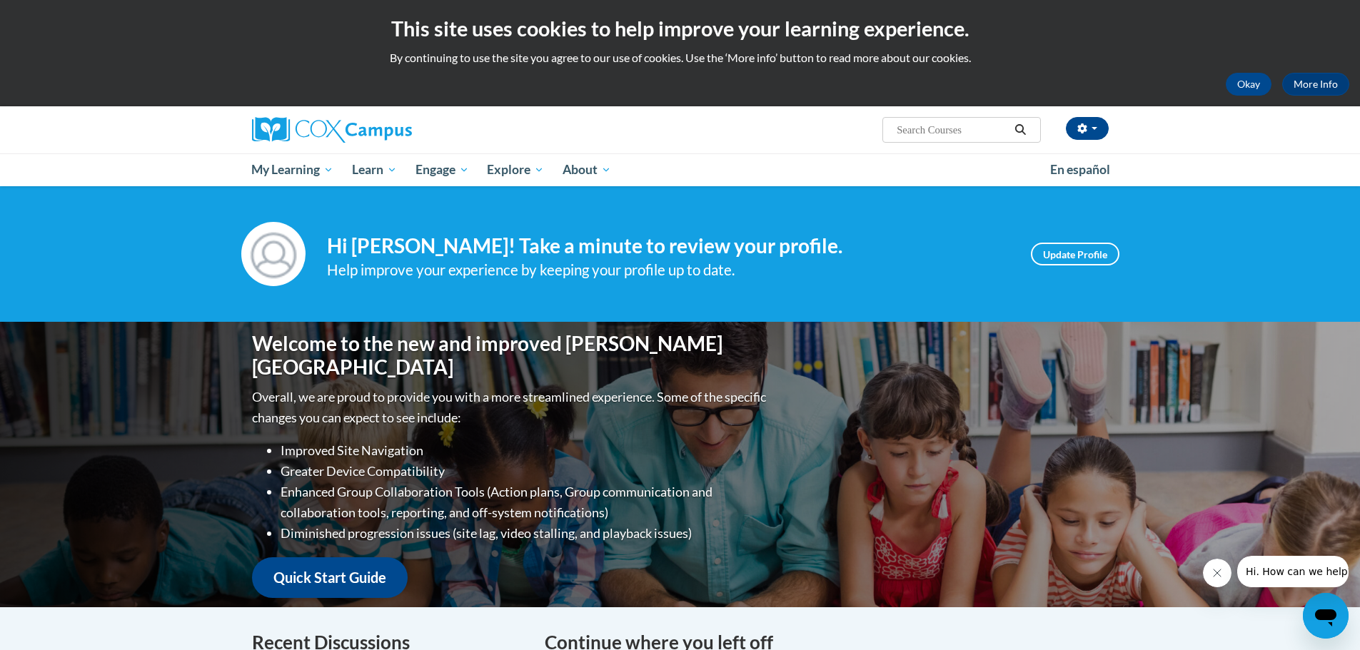
drag, startPoint x: 961, startPoint y: 131, endPoint x: 954, endPoint y: 133, distance: 7.3
click at [955, 133] on input "Search..." at bounding box center [952, 129] width 114 height 17
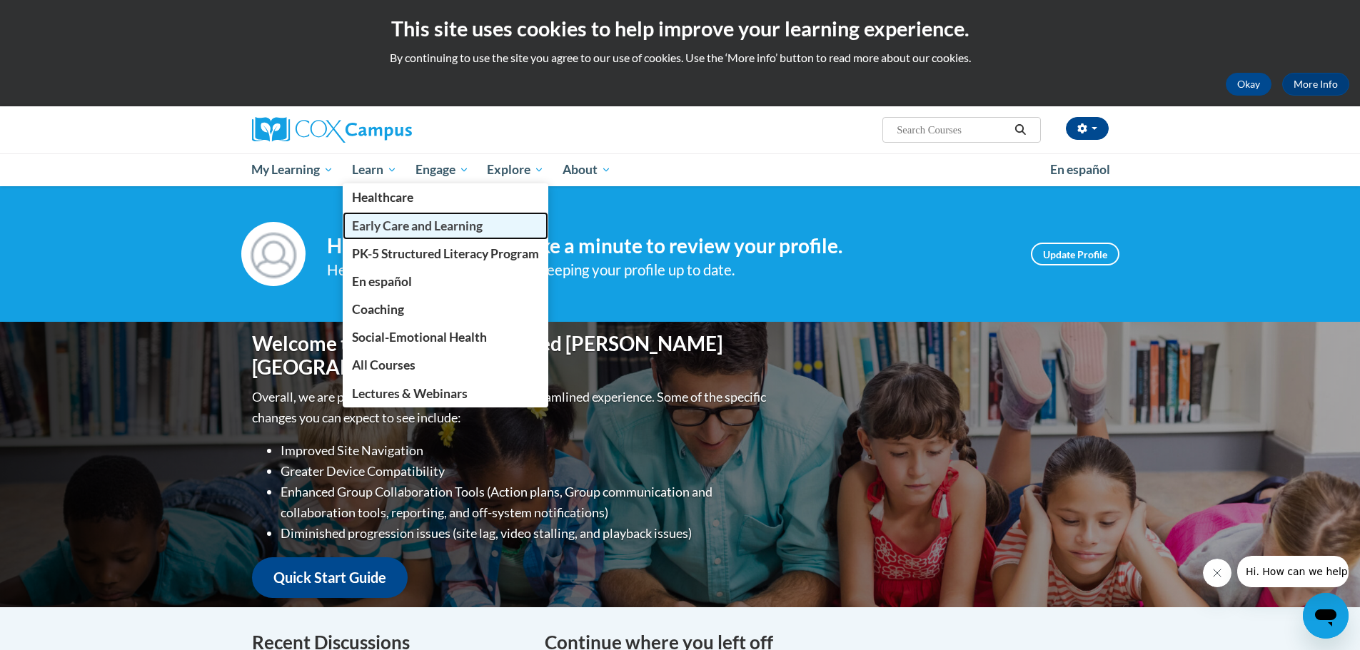
click at [408, 222] on span "Early Care and Learning" at bounding box center [417, 225] width 131 height 15
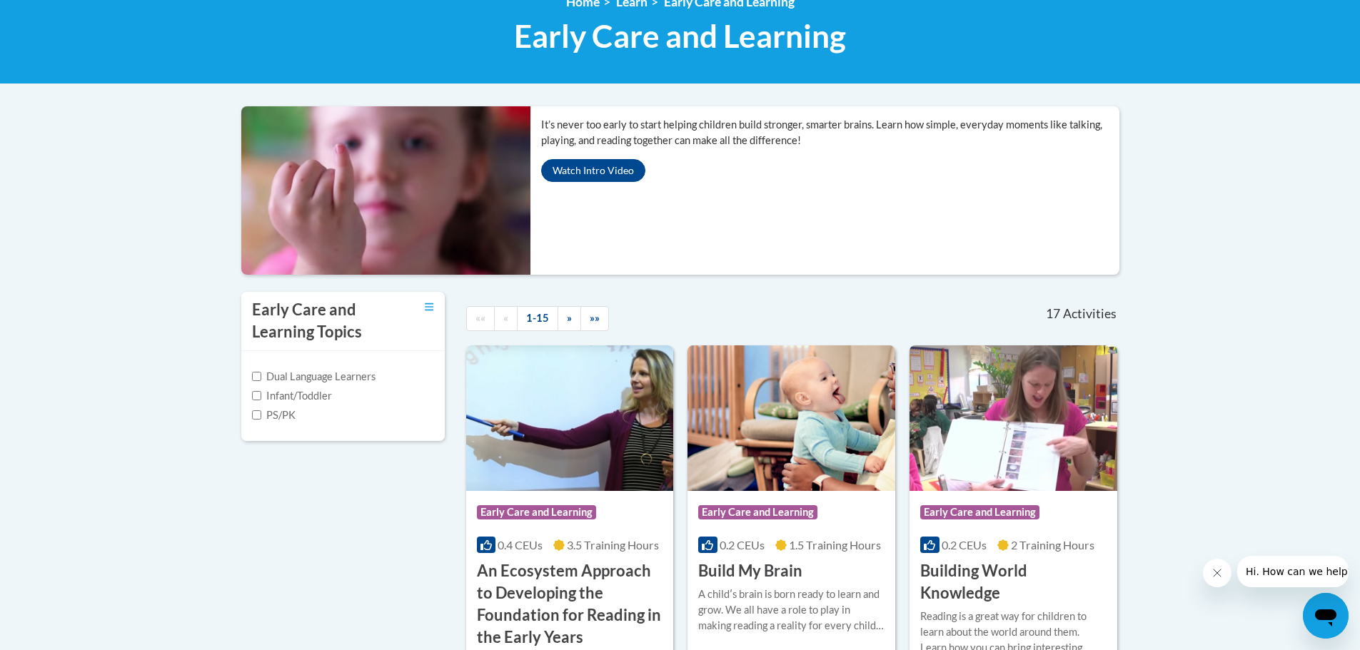
scroll to position [286, 0]
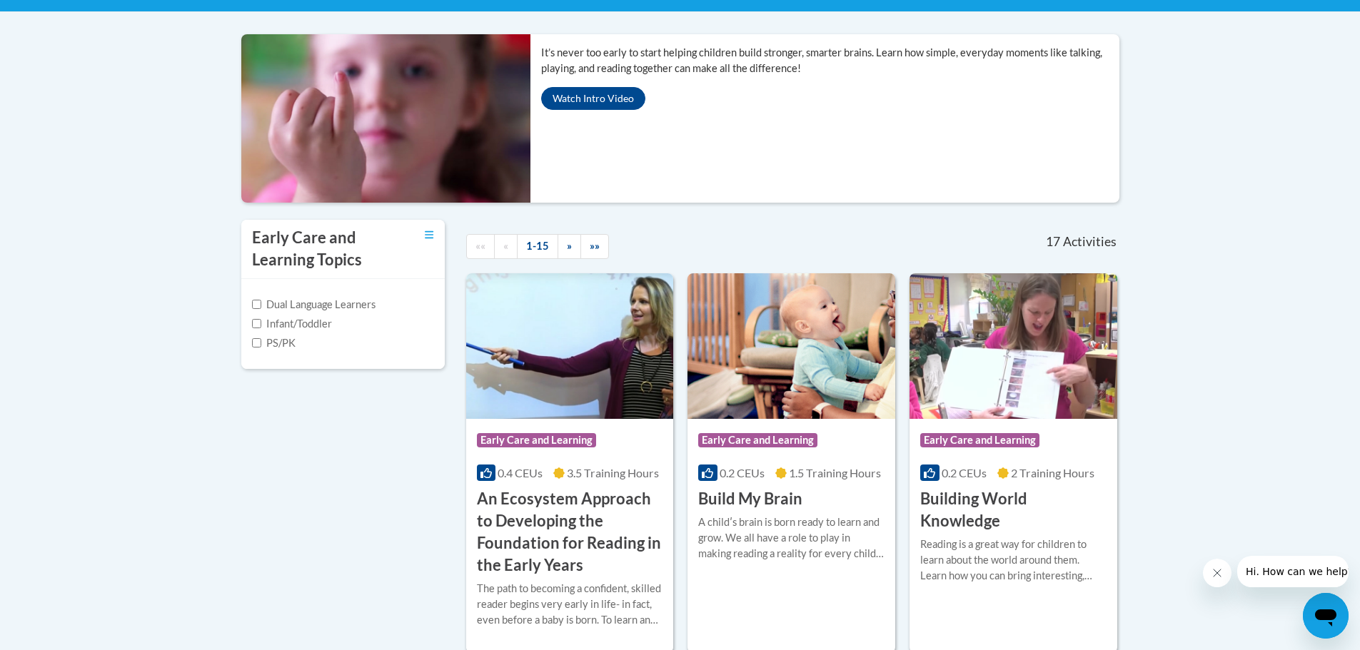
click at [263, 341] on label "PS/PK" at bounding box center [274, 344] width 44 height 16
click at [261, 341] on input "PS/PK" at bounding box center [256, 342] width 9 height 9
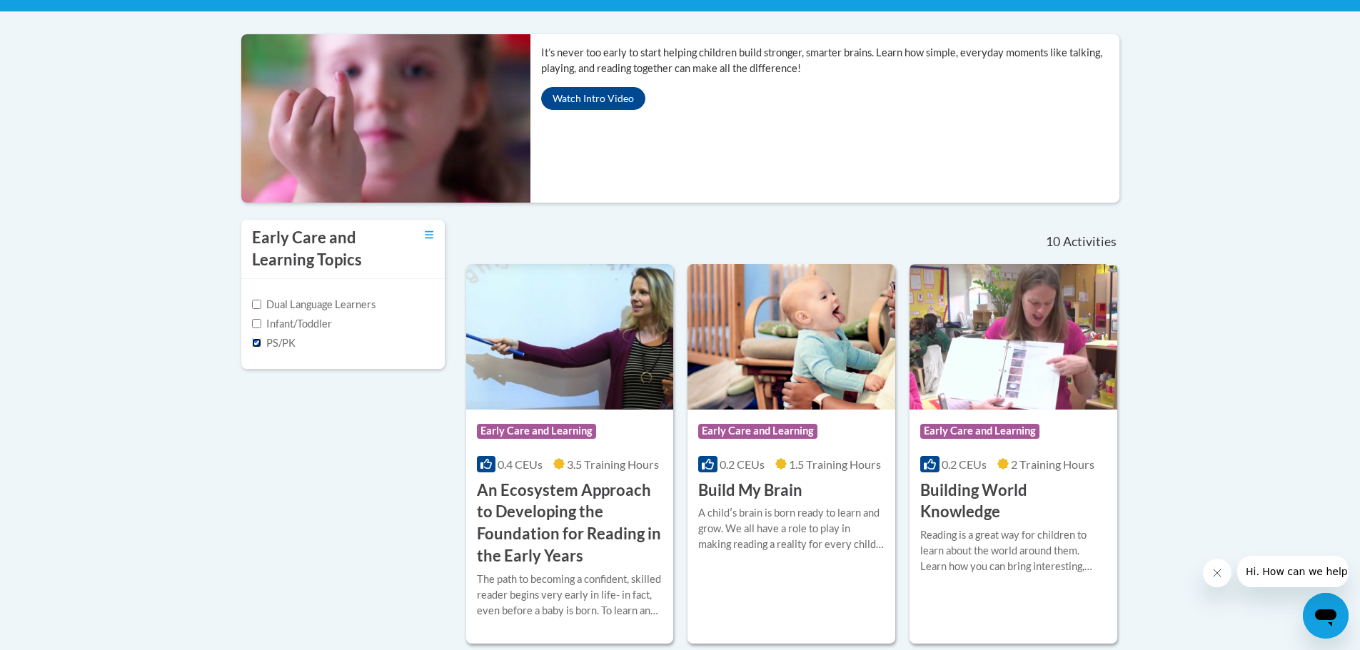
drag, startPoint x: 255, startPoint y: 339, endPoint x: 253, endPoint y: 331, distance: 8.7
click at [254, 338] on input "PS/PK" at bounding box center [256, 342] width 9 height 9
checkbox input "false"
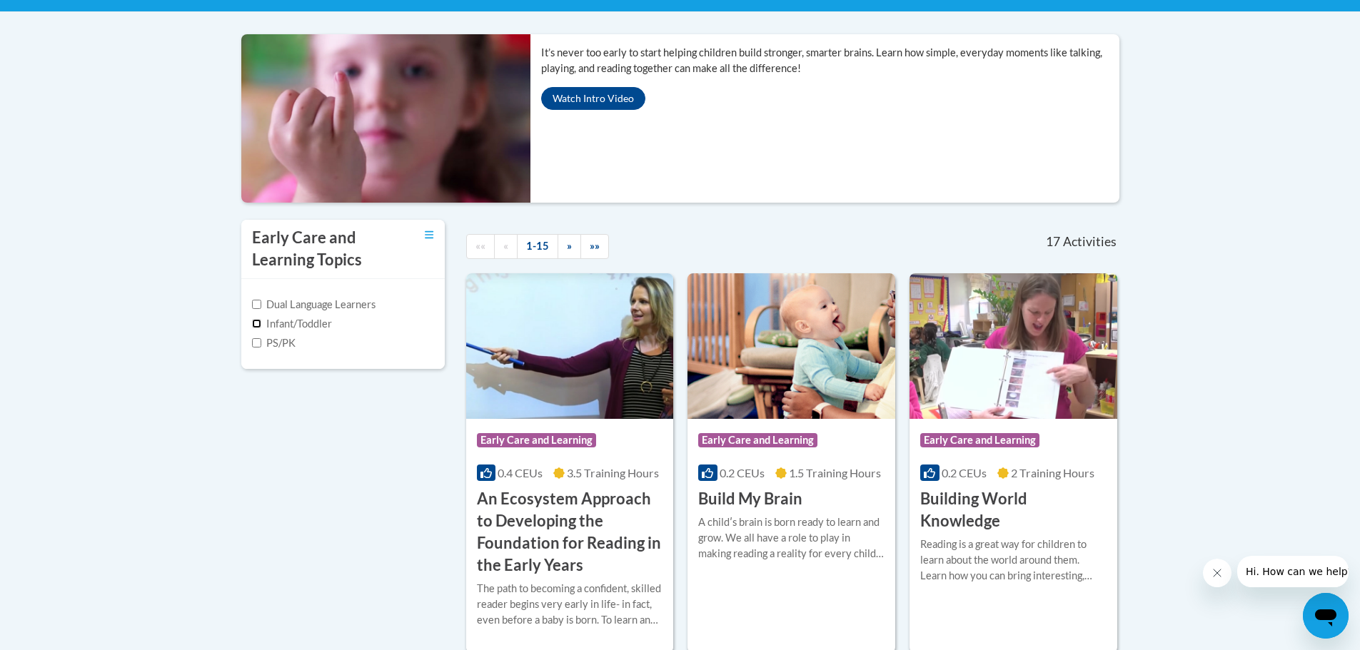
click at [256, 322] on input "Infant/Toddler" at bounding box center [256, 323] width 9 height 9
checkbox input "true"
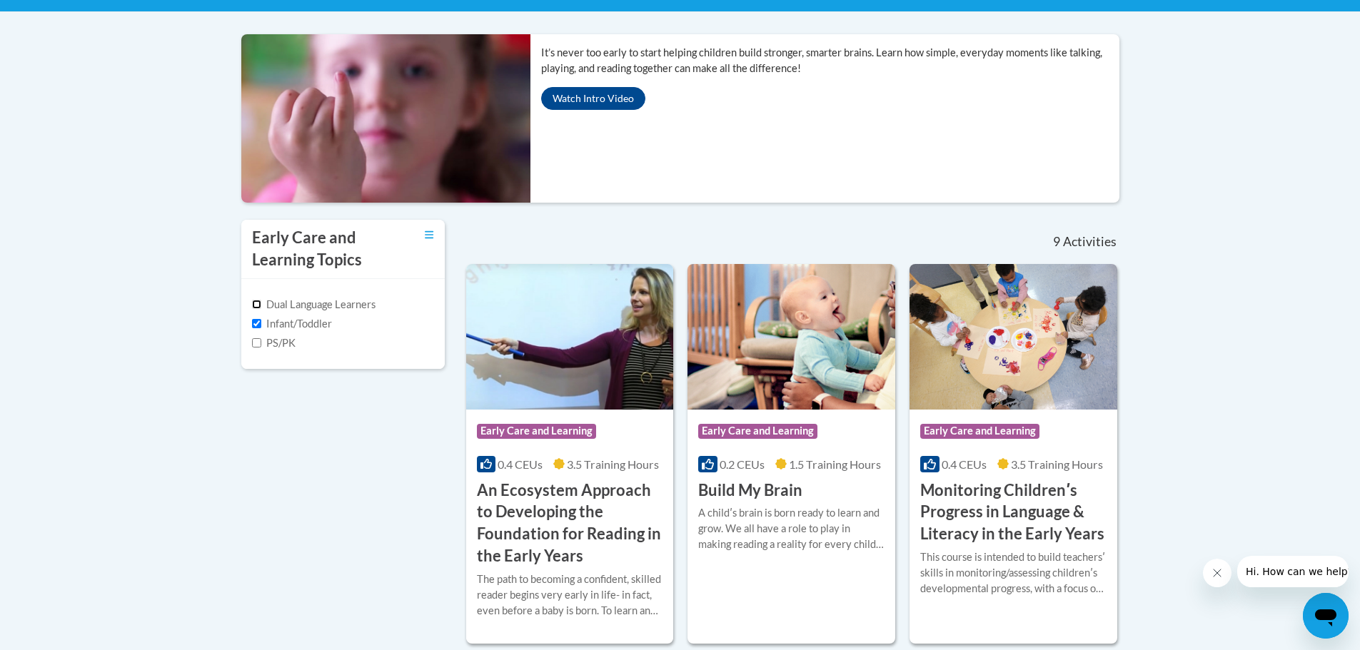
click at [258, 303] on input "Dual Language Learners" at bounding box center [256, 304] width 9 height 9
checkbox input "true"
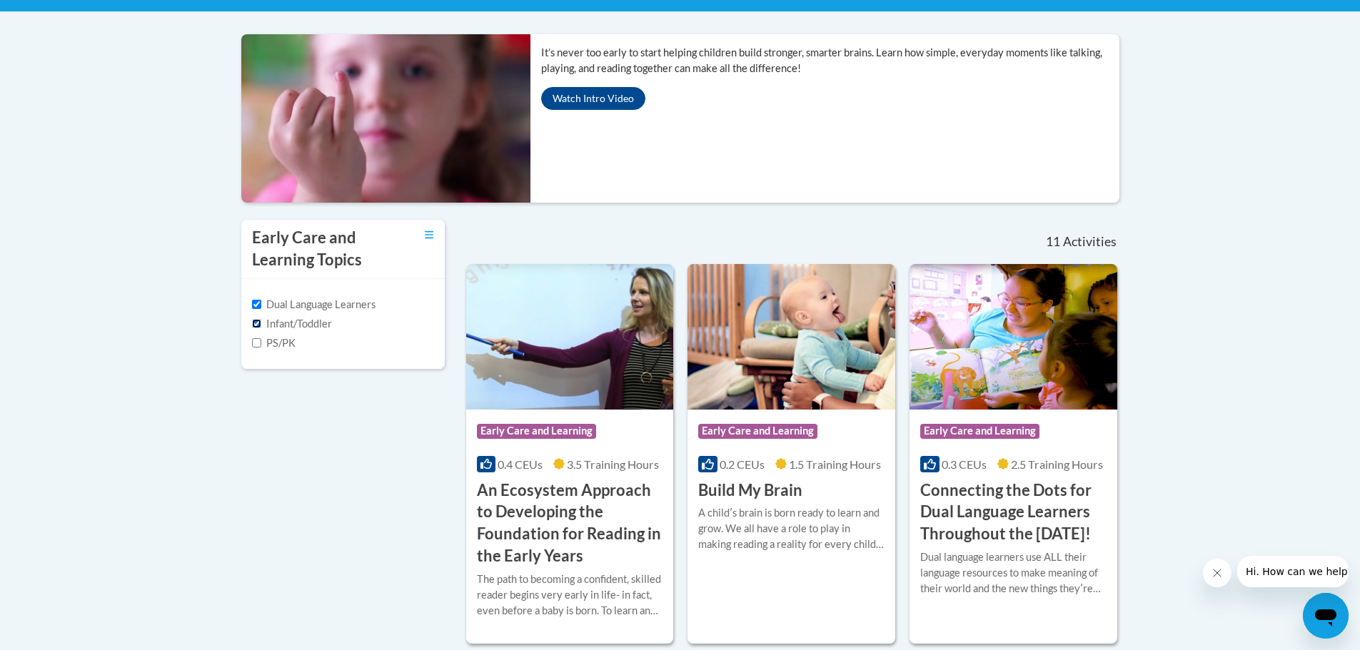
click at [258, 321] on input "Infant/Toddler" at bounding box center [256, 323] width 9 height 9
checkbox input "false"
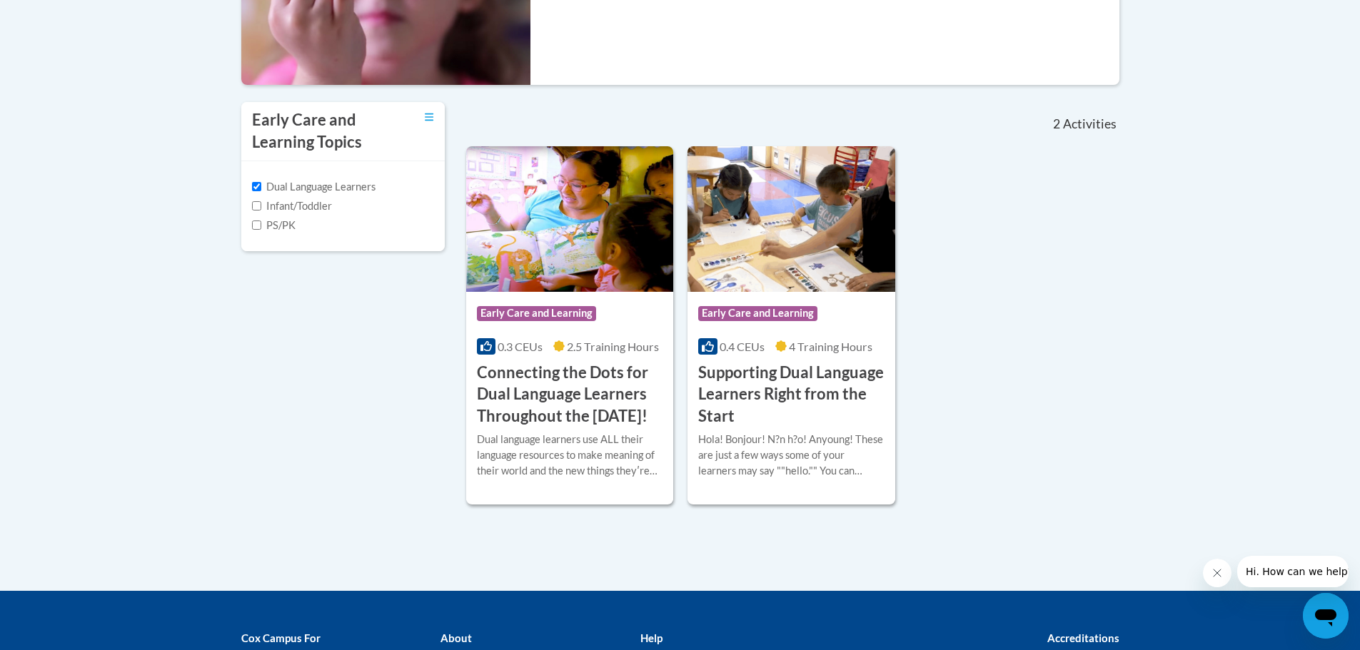
scroll to position [428, 0]
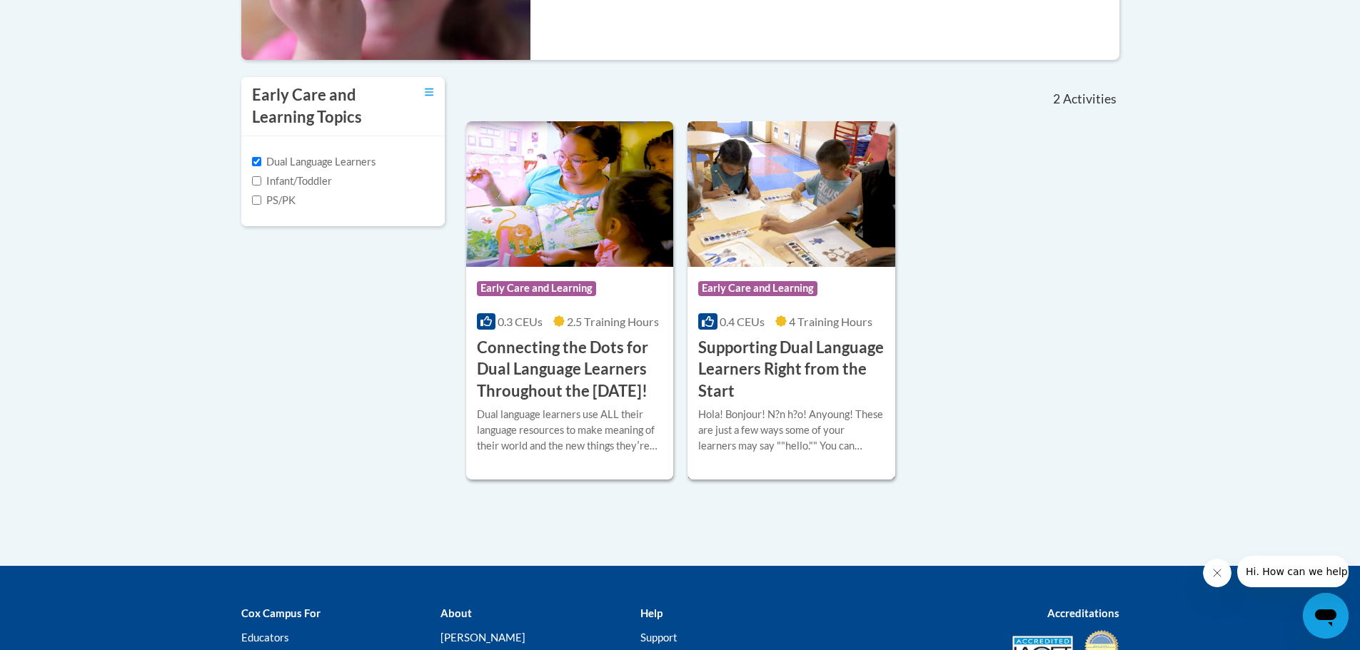
click at [740, 368] on h3 "Supporting Dual Language Learners Right from the Start" at bounding box center [791, 370] width 186 height 66
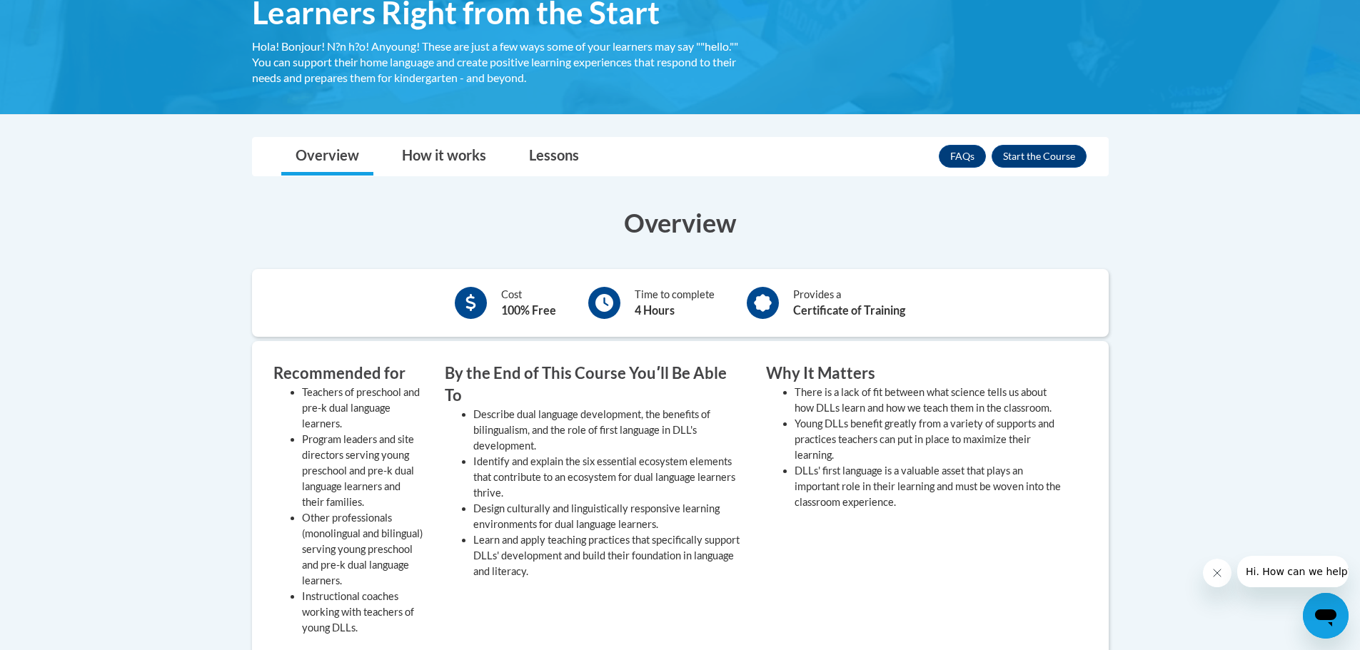
scroll to position [286, 0]
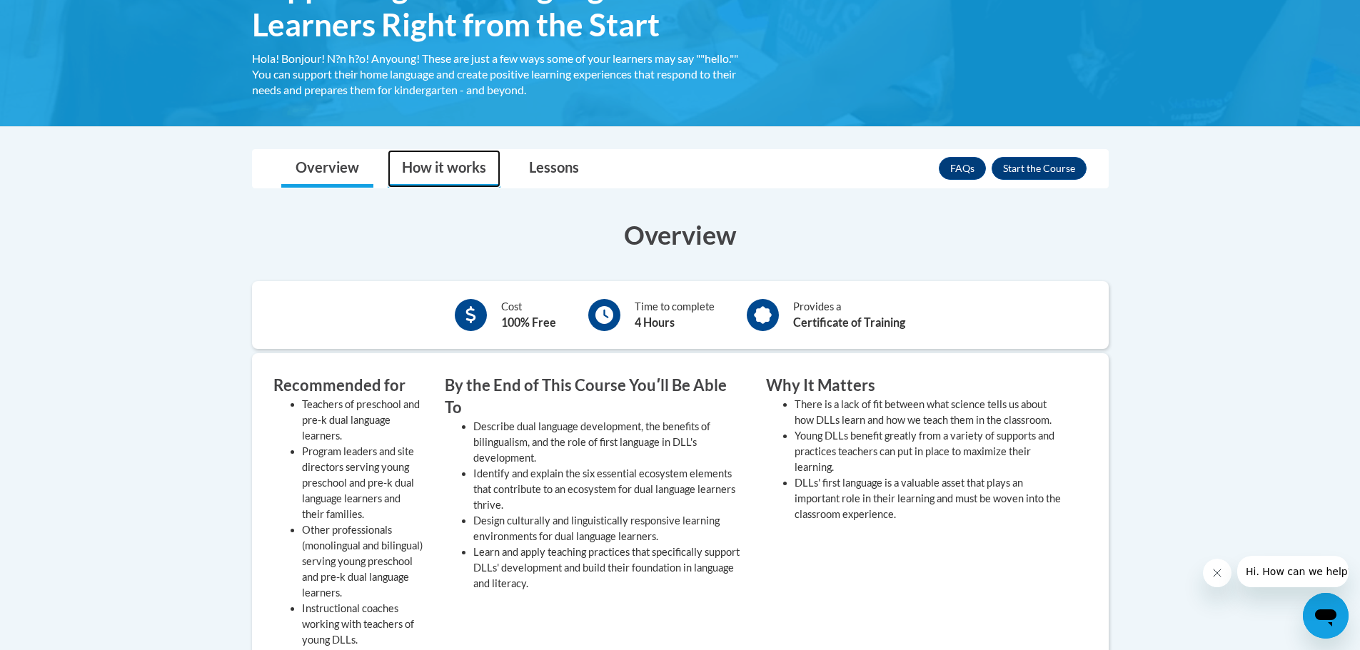
click at [450, 165] on link "How it works" at bounding box center [444, 169] width 113 height 38
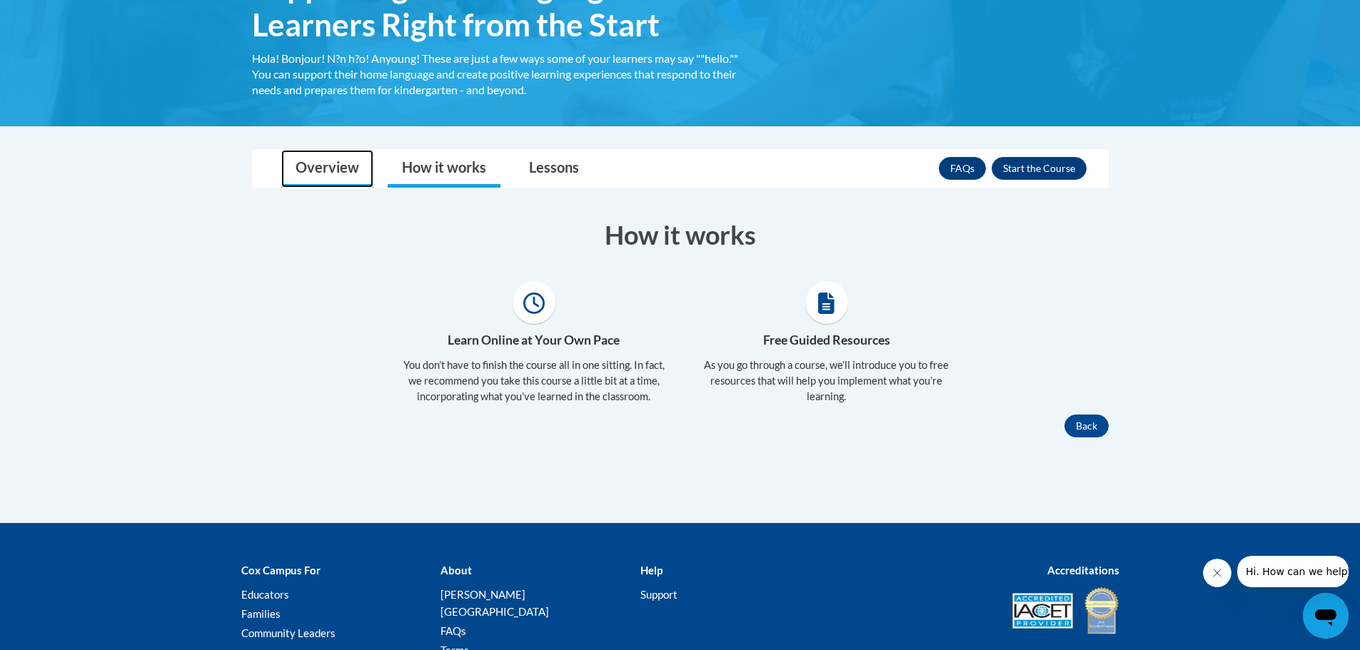
click at [328, 166] on link "Overview" at bounding box center [327, 169] width 92 height 38
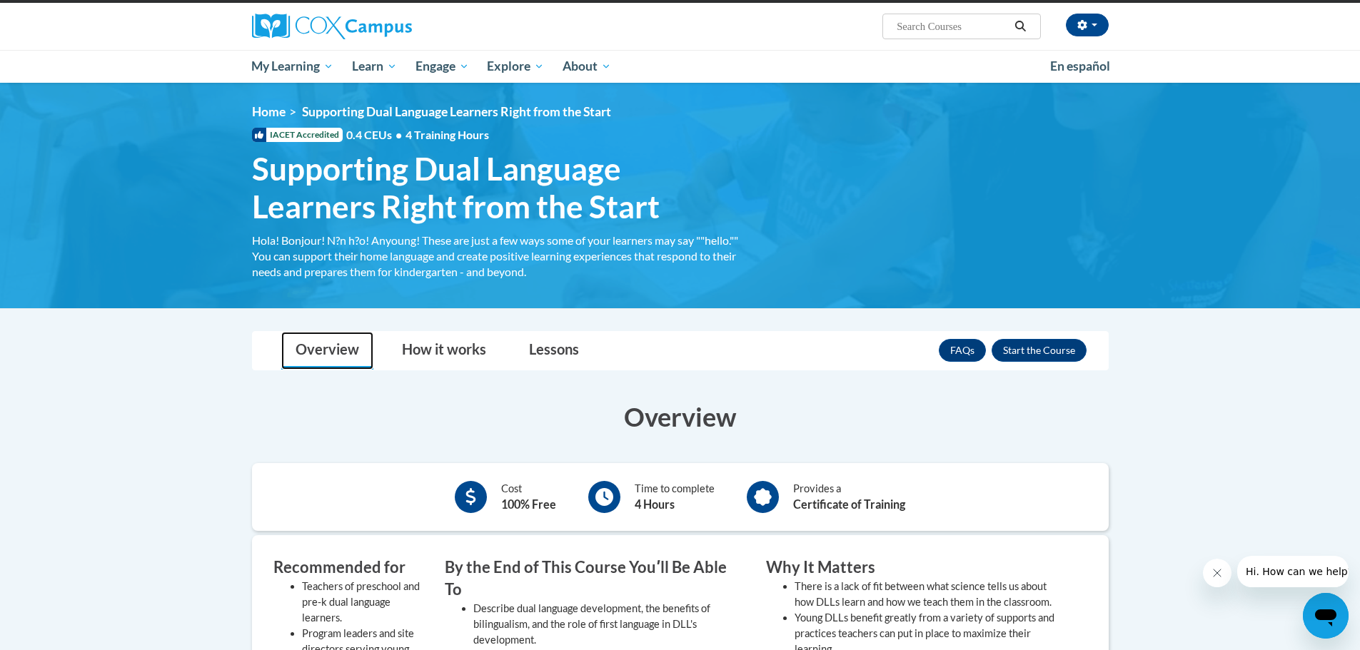
scroll to position [0, 0]
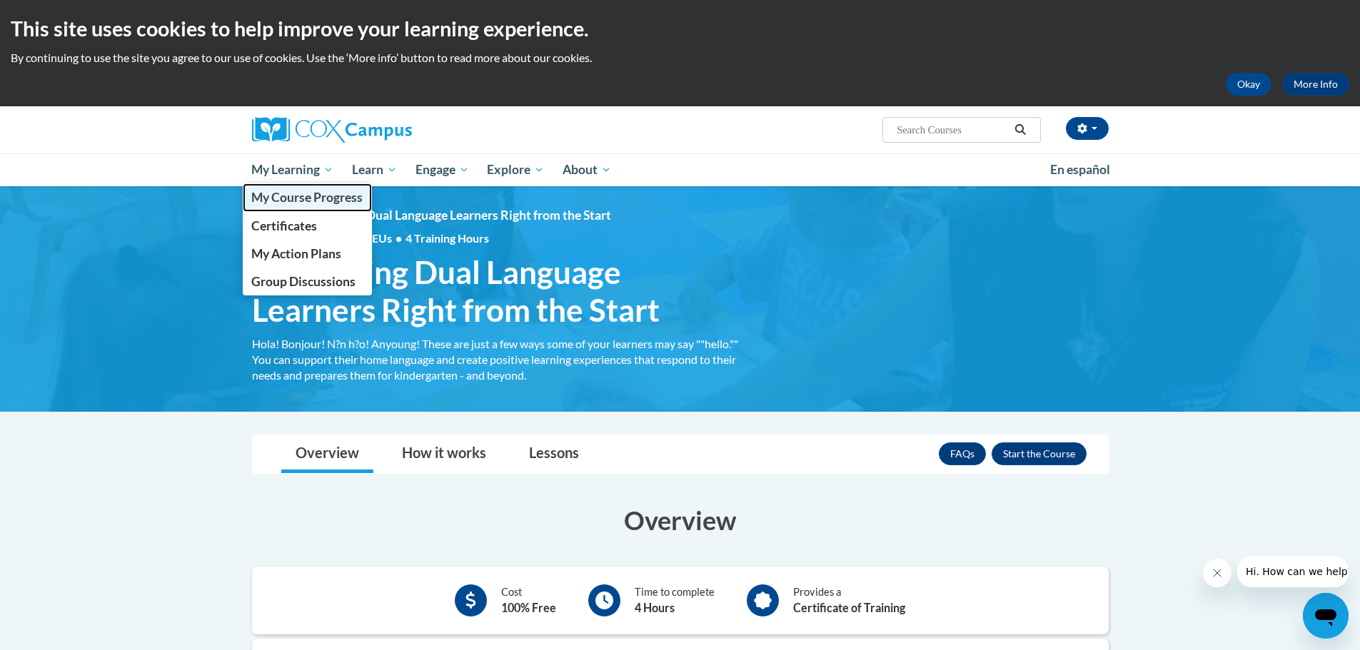
click at [333, 195] on span "My Course Progress" at bounding box center [306, 197] width 111 height 15
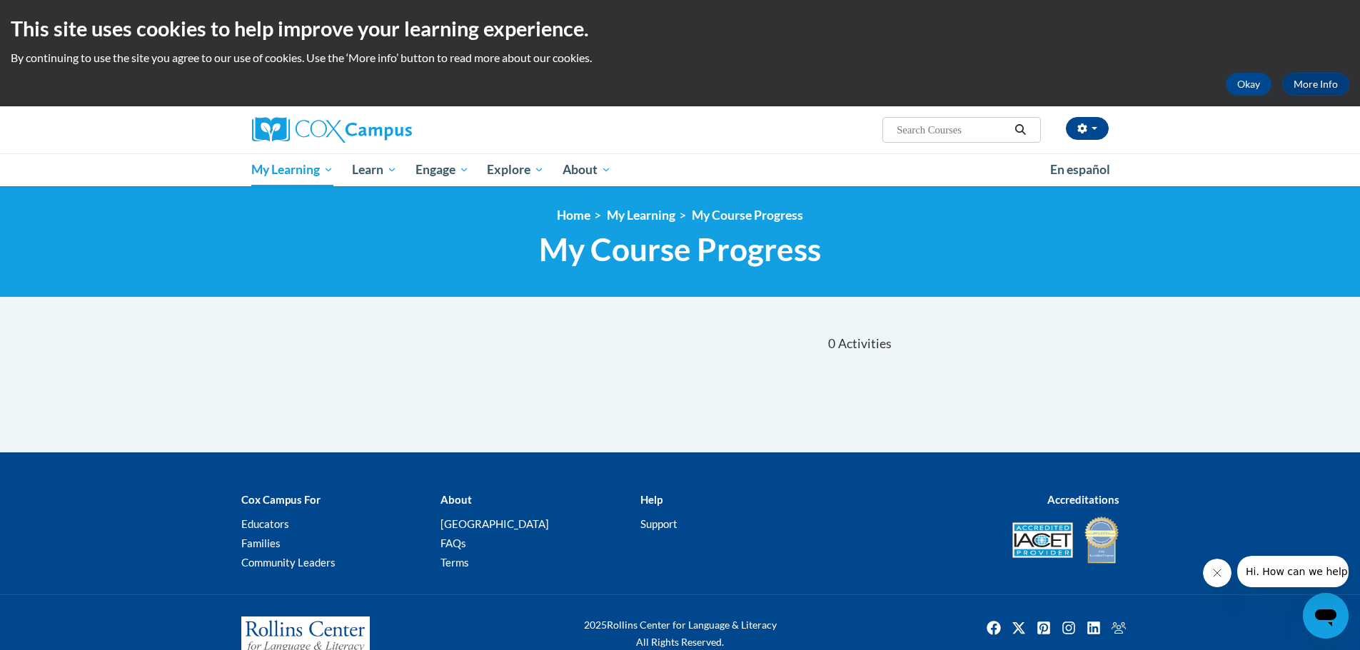
drag, startPoint x: 896, startPoint y: 311, endPoint x: 771, endPoint y: 294, distance: 126.0
click at [885, 311] on body "This site uses cookies to help improve your learning experience. By continuing …" at bounding box center [680, 344] width 1360 height 688
drag, startPoint x: 1253, startPoint y: 85, endPoint x: 1241, endPoint y: 86, distance: 11.4
click at [1250, 86] on button "Okay" at bounding box center [1249, 84] width 46 height 23
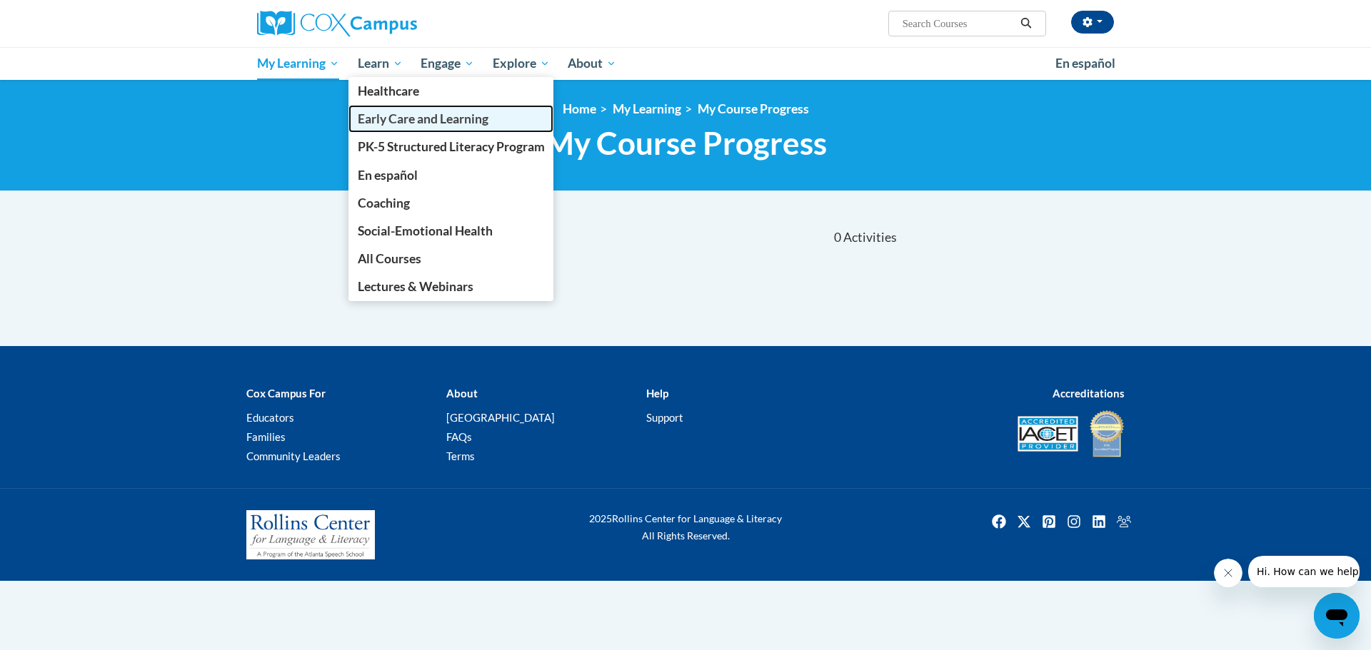
click at [398, 130] on link "Early Care and Learning" at bounding box center [451, 119] width 206 height 28
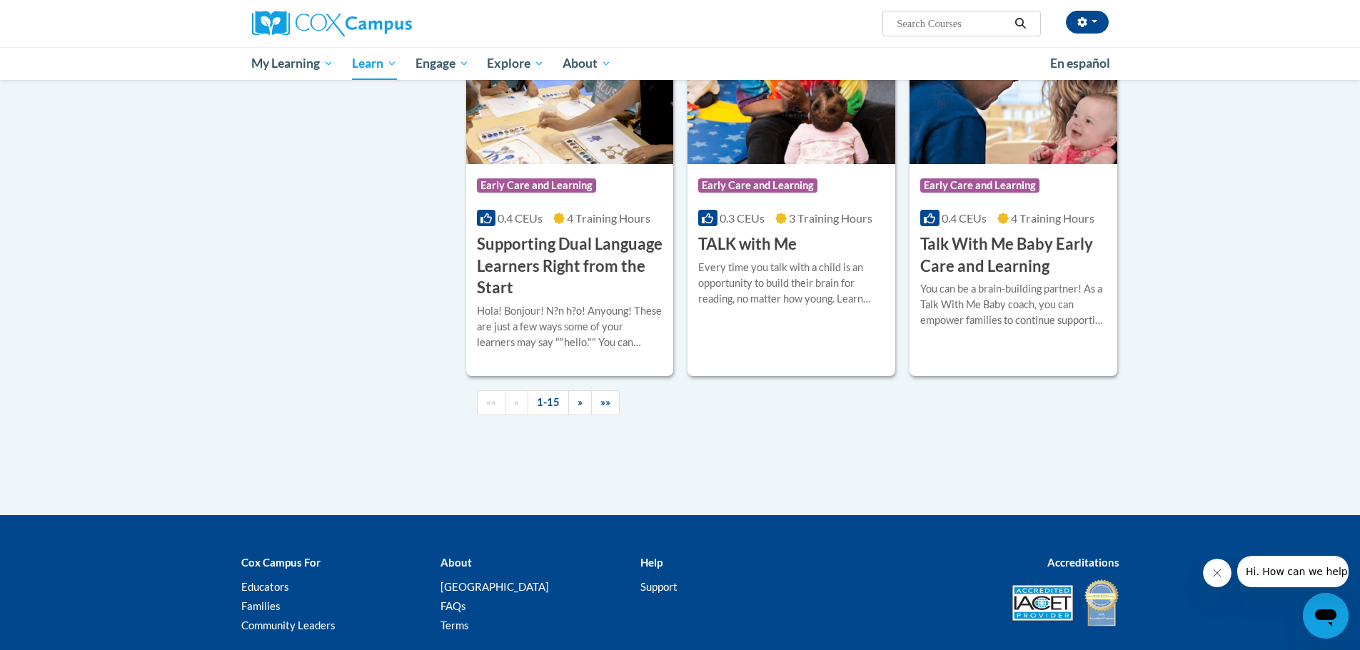
scroll to position [1999, 0]
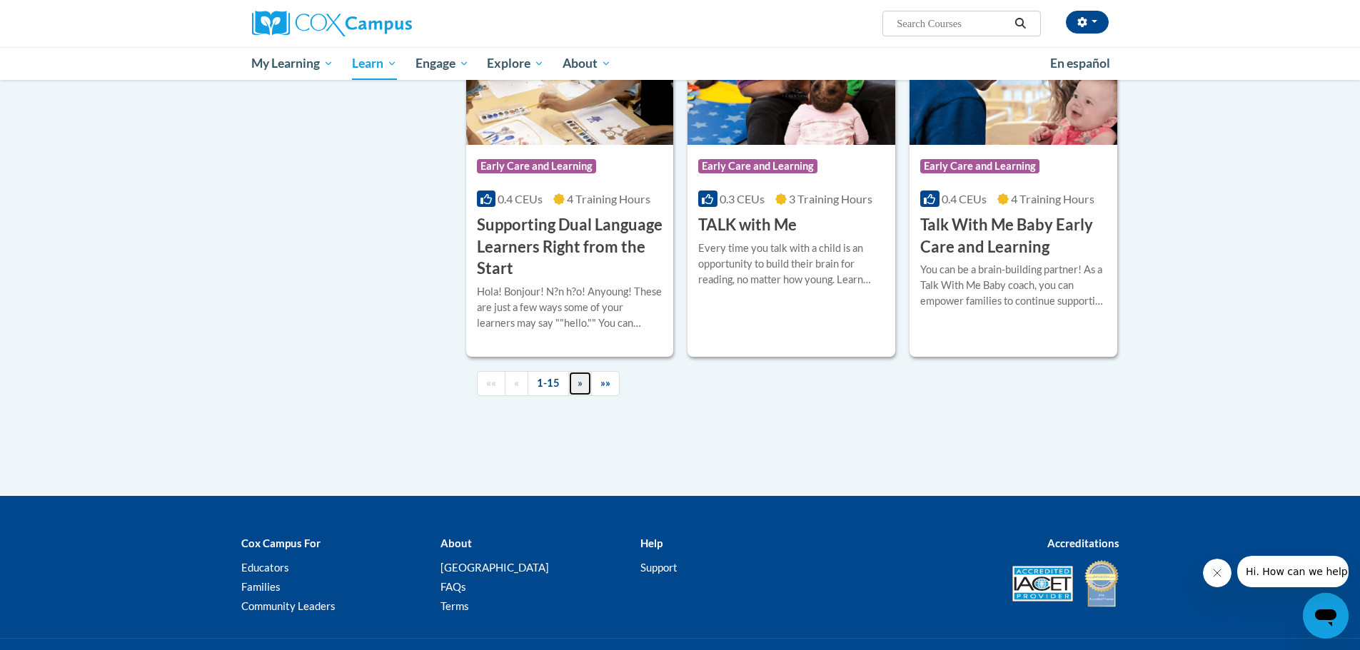
click at [570, 396] on link "»" at bounding box center [580, 383] width 24 height 25
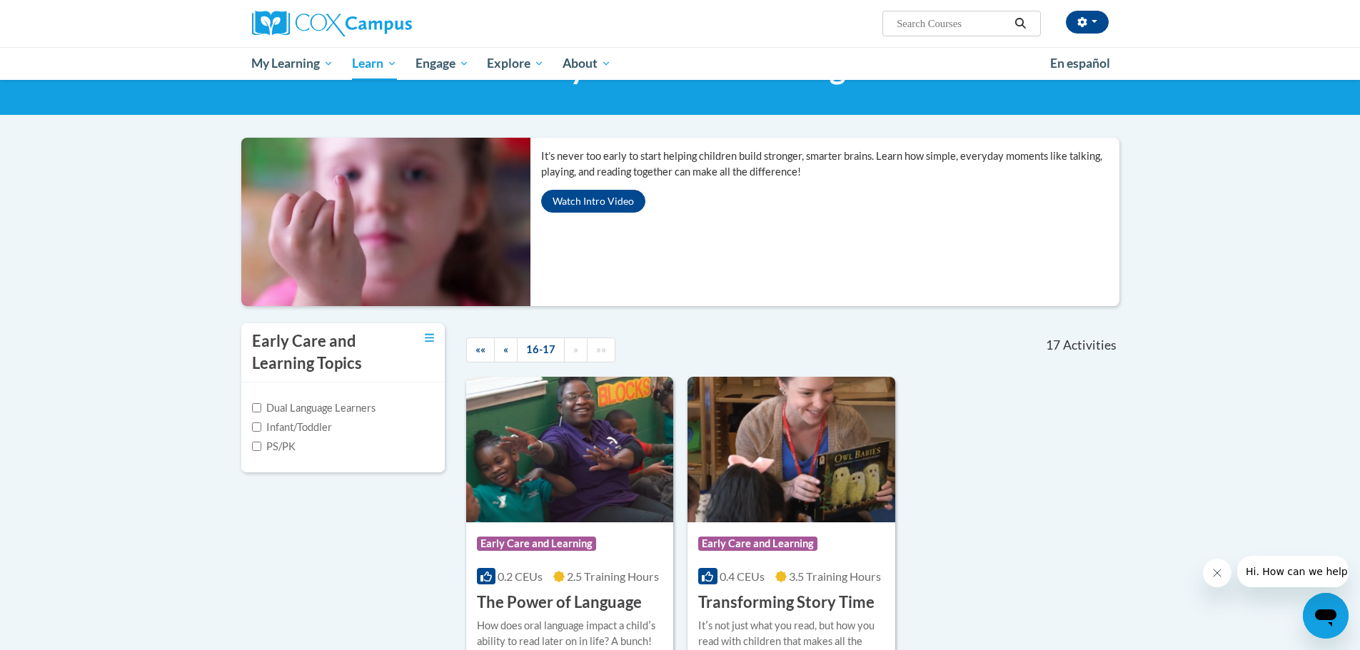
scroll to position [357, 0]
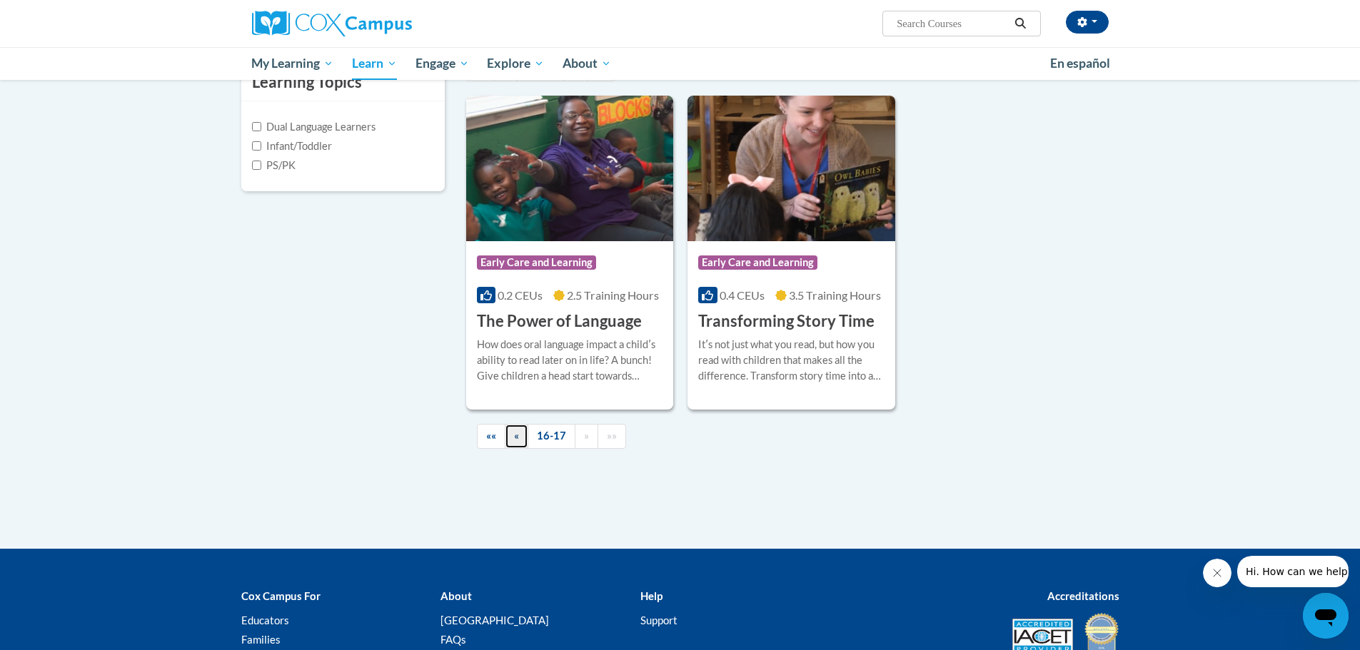
click at [511, 435] on link "«" at bounding box center [517, 436] width 24 height 25
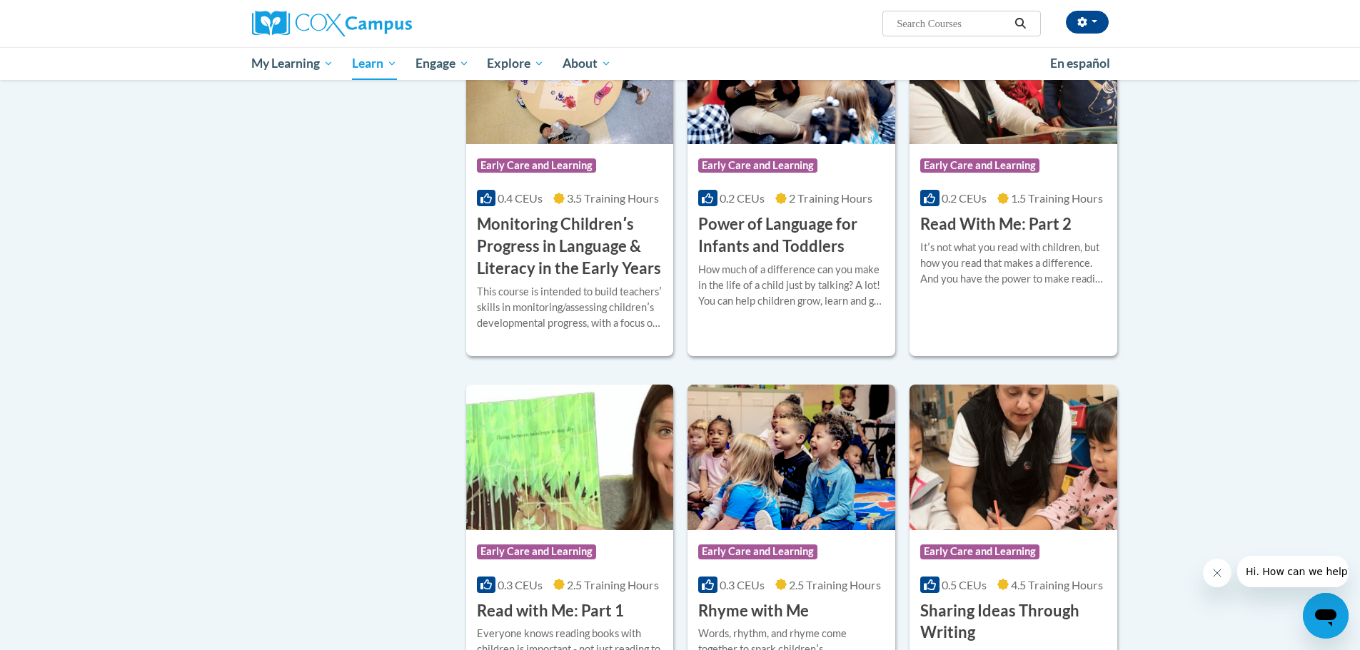
scroll to position [1214, 0]
